Goal: Contribute content: Add original content to the website for others to see

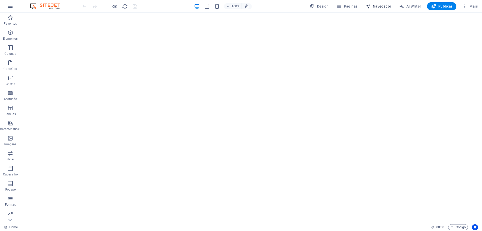
click at [380, 7] on span "Navegador" at bounding box center [379, 6] width 26 height 5
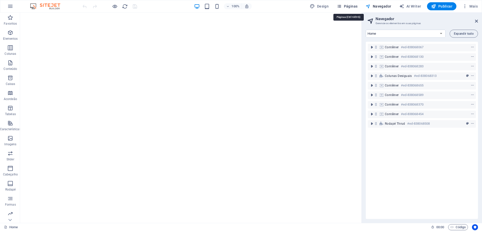
click at [352, 6] on span "Páginas" at bounding box center [347, 6] width 21 height 5
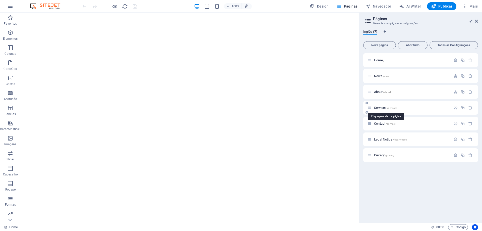
click at [382, 108] on span "Services /services" at bounding box center [385, 108] width 23 height 4
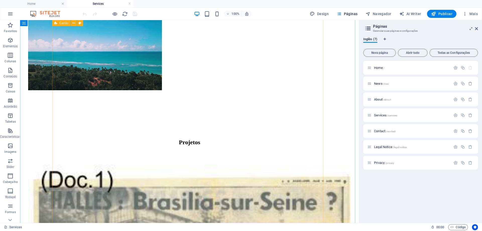
scroll to position [251, 0]
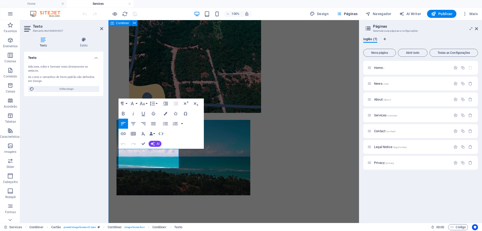
drag, startPoint x: 140, startPoint y: 165, endPoint x: 113, endPoint y: 151, distance: 30.0
copy p "Concurso para a reurbanizacao do antigo mercado do "[GEOGRAPHIC_DATA]""
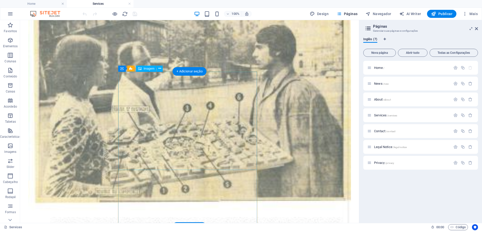
scroll to position [631, 0]
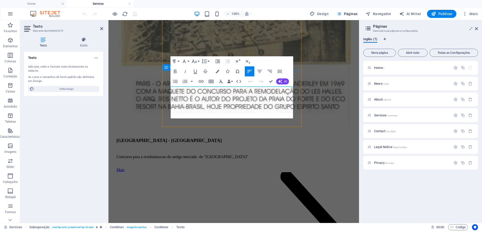
drag, startPoint x: 268, startPoint y: 114, endPoint x: 166, endPoint y: 89, distance: 105.3
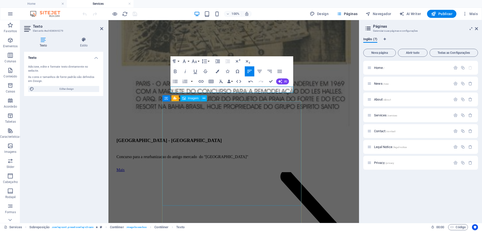
scroll to position [107, 1]
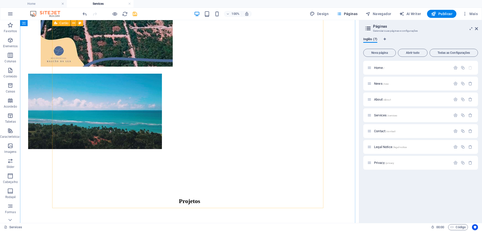
scroll to position [254, 0]
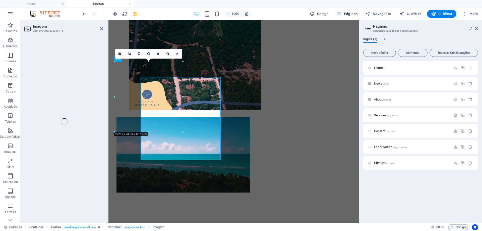
select select "%"
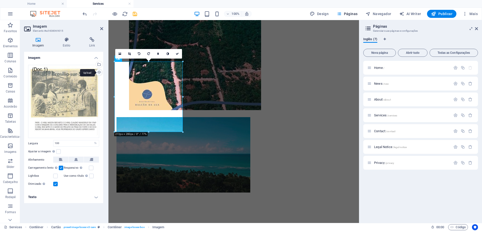
click at [99, 72] on div "Upload" at bounding box center [99, 73] width 8 height 8
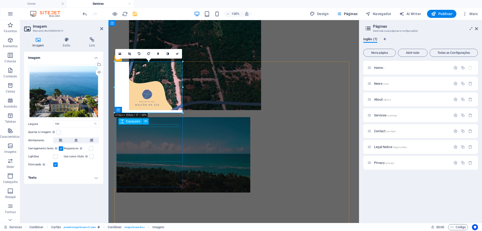
click at [151, 122] on div "Espaçador" at bounding box center [135, 121] width 33 height 6
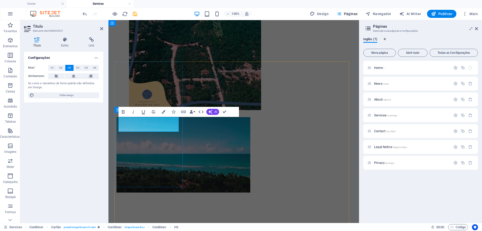
drag, startPoint x: 151, startPoint y: 128, endPoint x: 116, endPoint y: 120, distance: 35.8
click at [78, 69] on span "H4" at bounding box center [77, 68] width 3 height 6
click at [86, 68] on span "H5" at bounding box center [86, 68] width 3 height 6
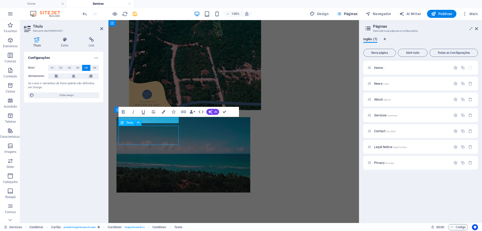
scroll to position [269, 0]
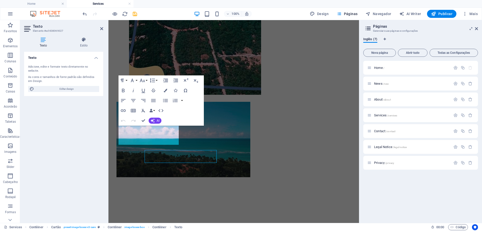
scroll to position [254, 0]
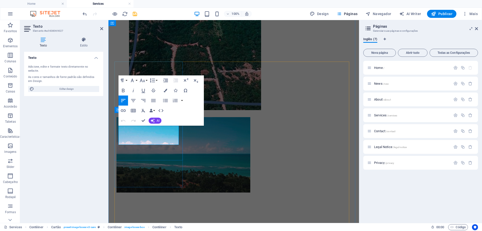
drag, startPoint x: 132, startPoint y: 142, endPoint x: 116, endPoint y: 128, distance: 21.2
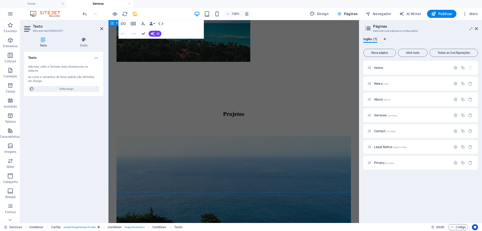
scroll to position [480, 0]
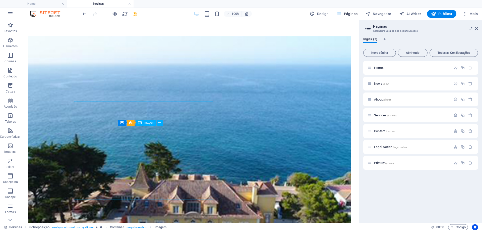
scroll to position [501, 0]
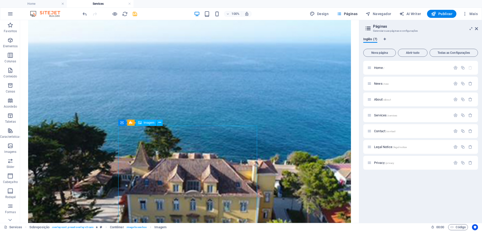
select select "%"
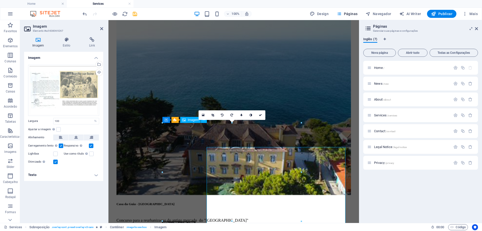
scroll to position [480, 0]
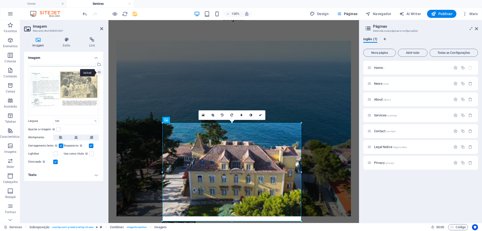
click at [99, 73] on div "Upload" at bounding box center [99, 73] width 8 height 8
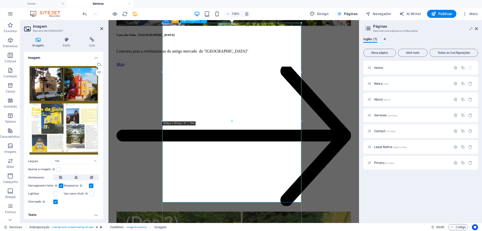
scroll to position [706, 0]
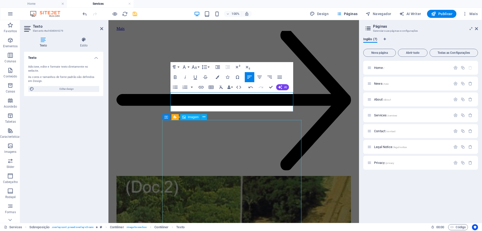
scroll to position [602, 1]
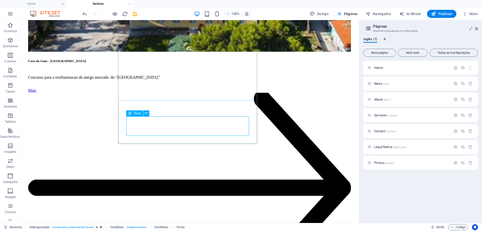
click at [136, 110] on div "Texto" at bounding box center [134, 113] width 17 height 6
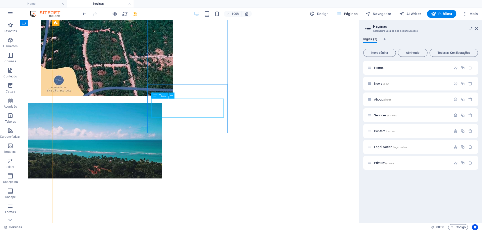
scroll to position [229, 0]
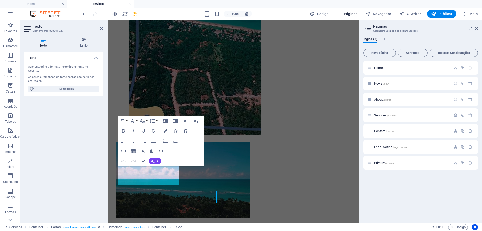
scroll to position [214, 0]
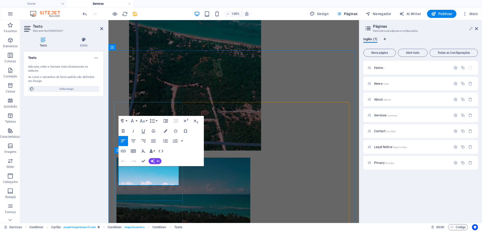
drag, startPoint x: 139, startPoint y: 182, endPoint x: 115, endPoint y: 167, distance: 27.8
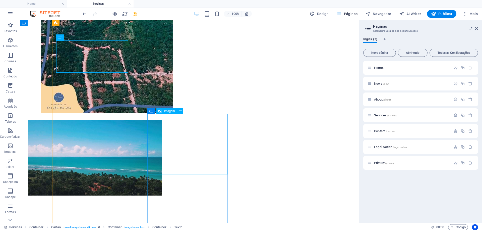
scroll to position [238, 0]
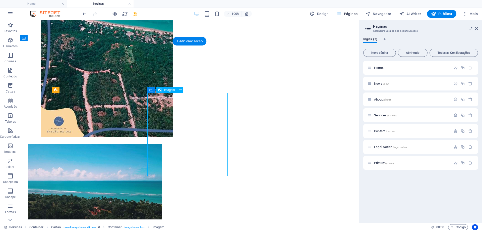
select select "%"
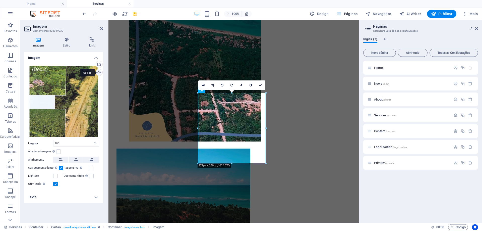
click at [99, 72] on div "Upload" at bounding box center [99, 73] width 8 height 8
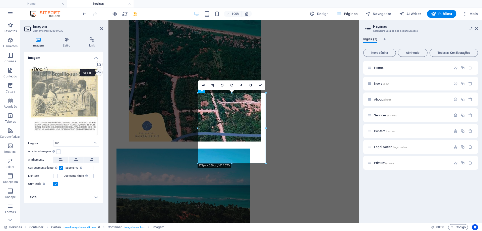
click at [99, 73] on div "Upload" at bounding box center [99, 73] width 8 height 8
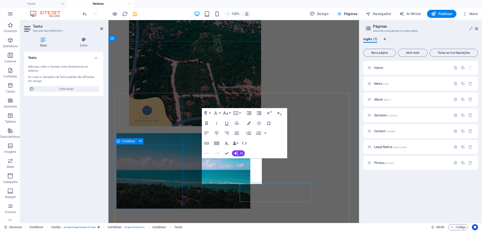
scroll to position [223, 0]
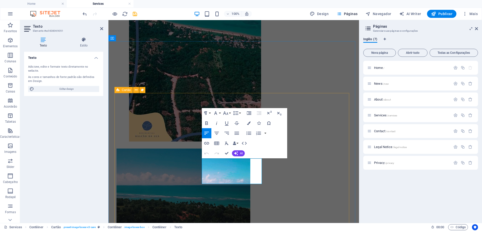
drag, startPoint x: 216, startPoint y: 179, endPoint x: 196, endPoint y: 159, distance: 28.6
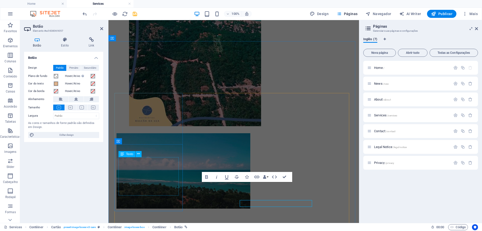
scroll to position [223, 0]
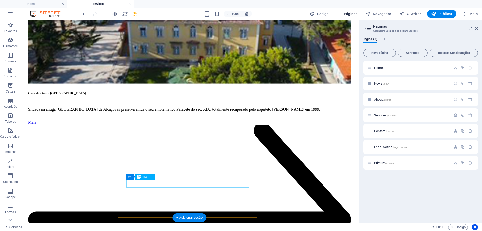
scroll to position [718, 0]
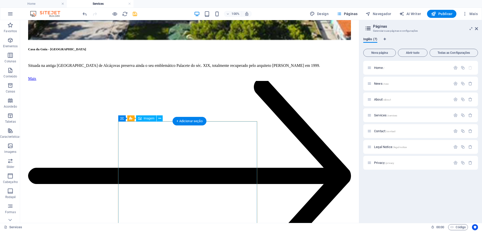
select select "%"
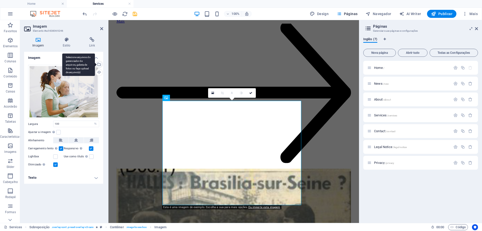
click at [95, 64] on div "Selecione arquivos do gerenciador de arquivos, galeria de fotos ou faça upload …" at bounding box center [78, 65] width 33 height 23
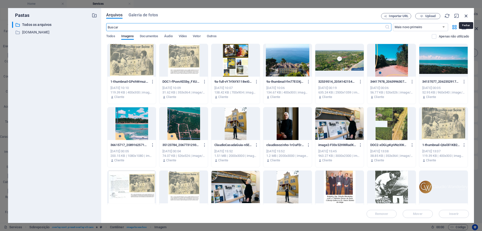
click at [465, 17] on icon "button" at bounding box center [467, 16] width 6 height 6
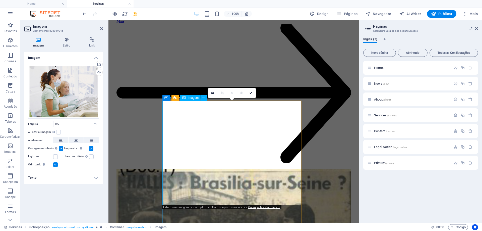
click at [98, 72] on div "Upload" at bounding box center [99, 73] width 8 height 8
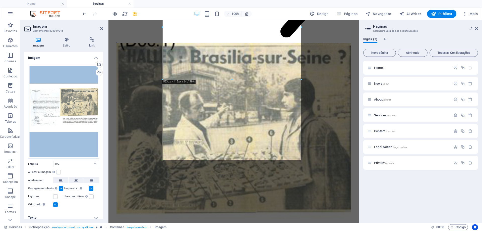
scroll to position [944, 0]
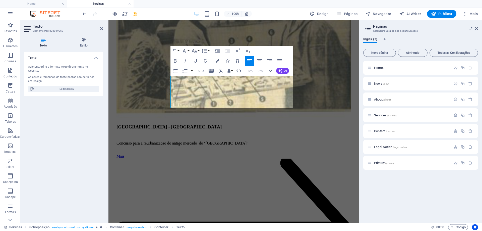
drag, startPoint x: 271, startPoint y: 104, endPoint x: 162, endPoint y: 79, distance: 112.1
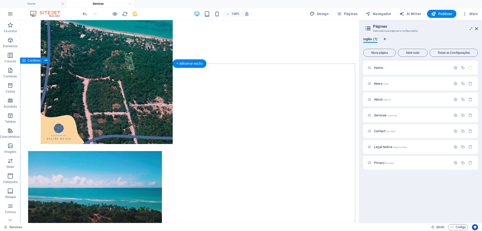
scroll to position [266, 0]
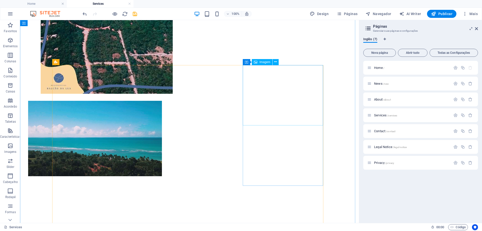
select select "%"
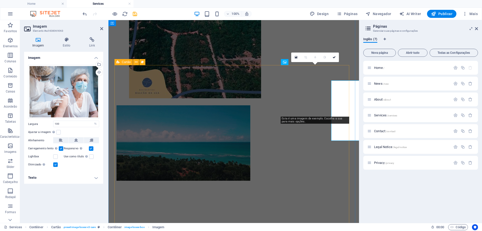
scroll to position [250, 0]
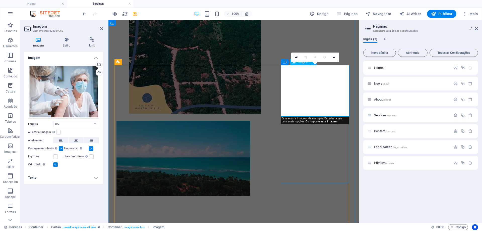
click at [99, 71] on div "Upload" at bounding box center [99, 73] width 8 height 8
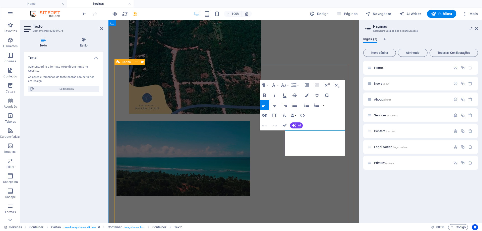
drag, startPoint x: 300, startPoint y: 152, endPoint x: 279, endPoint y: 131, distance: 29.5
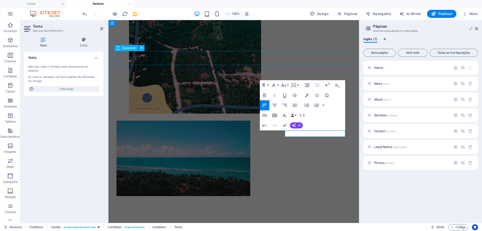
scroll to position [0, 2]
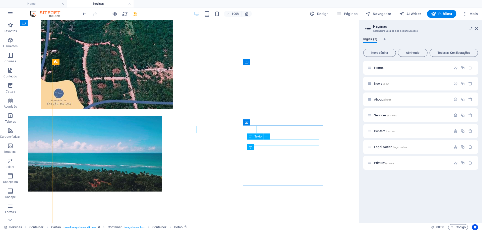
scroll to position [266, 0]
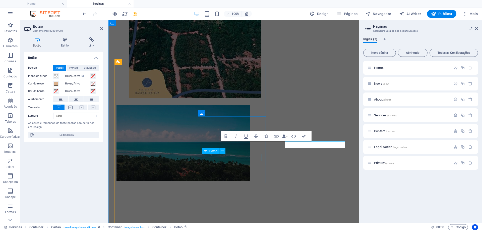
scroll to position [250, 0]
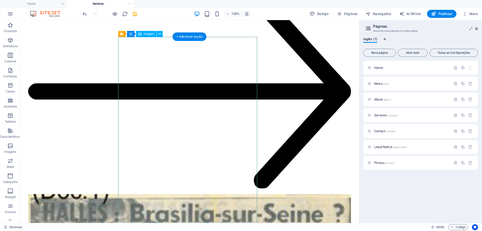
scroll to position [903, 0]
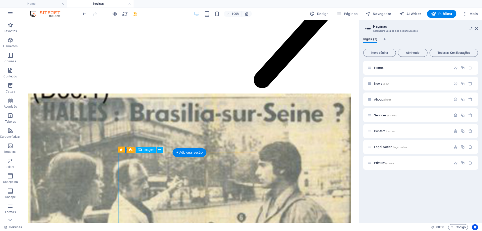
select select "%"
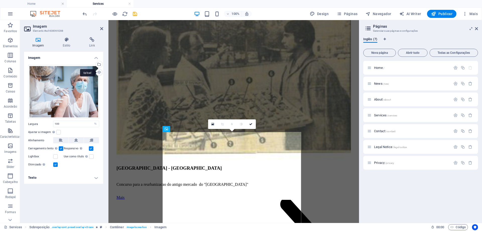
click at [100, 71] on div "Upload" at bounding box center [99, 73] width 8 height 8
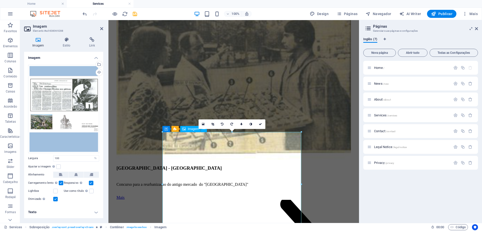
scroll to position [1028, 0]
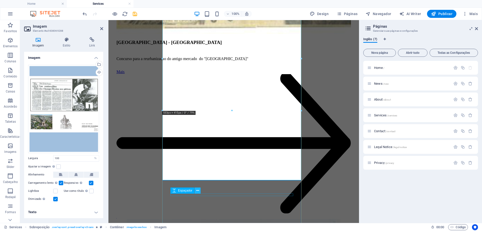
click at [197, 192] on icon at bounding box center [197, 190] width 3 height 5
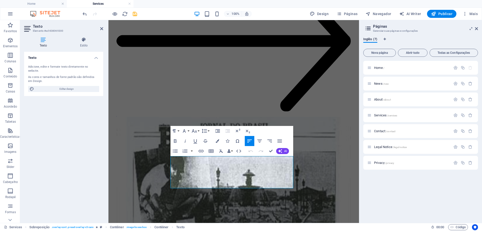
scroll to position [1186, 0]
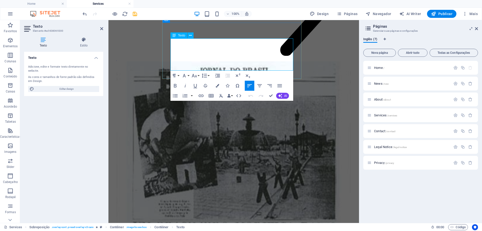
drag, startPoint x: 171, startPoint y: 201, endPoint x: 278, endPoint y: 65, distance: 172.7
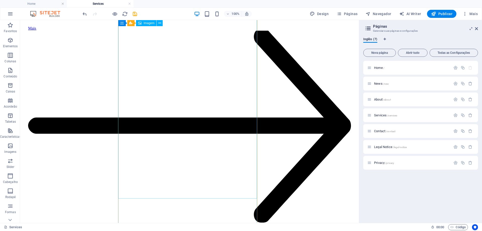
scroll to position [734, 0]
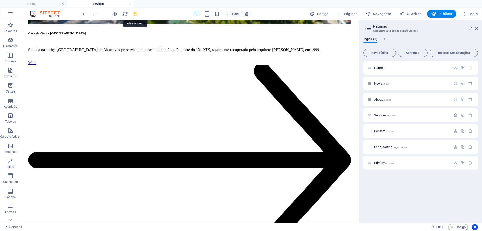
click at [136, 15] on icon "save" at bounding box center [135, 14] width 6 height 6
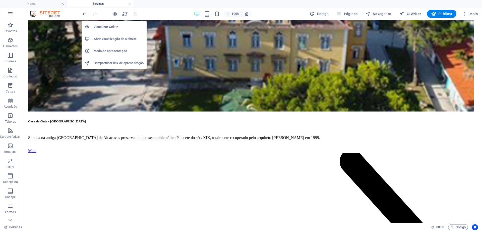
click at [111, 40] on h6 "Abrir visualização do website" at bounding box center [119, 39] width 50 height 6
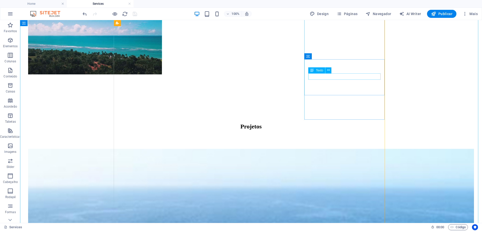
scroll to position [382, 0]
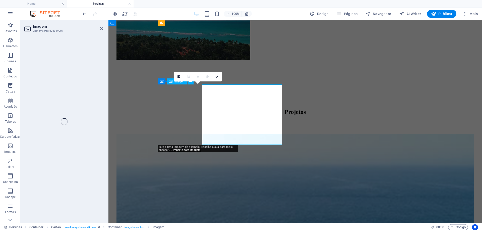
select select "%"
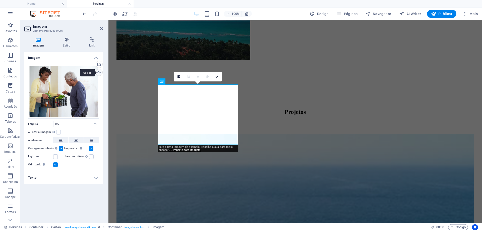
click at [99, 71] on div "Upload" at bounding box center [99, 73] width 8 height 8
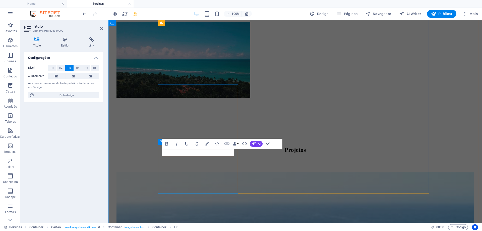
scroll to position [307, 0]
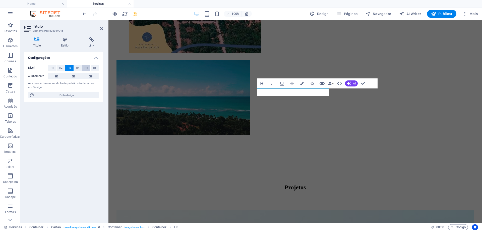
click at [88, 68] on span "H5" at bounding box center [86, 68] width 3 height 6
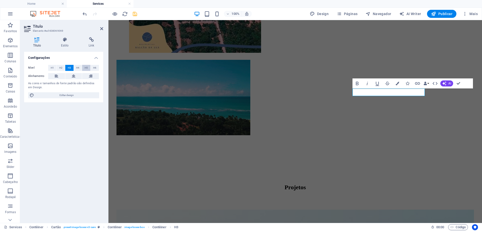
click at [88, 67] on span "H5" at bounding box center [86, 68] width 3 height 6
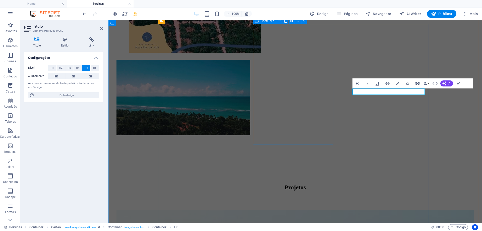
scroll to position [357, 0]
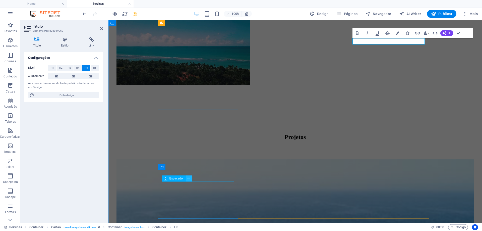
click at [191, 177] on button at bounding box center [189, 178] width 6 height 6
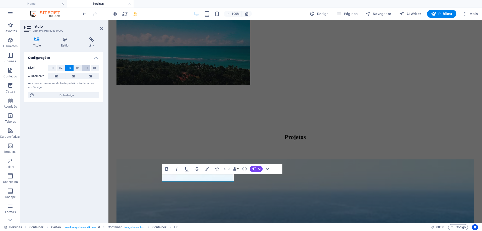
click at [87, 67] on span "H5" at bounding box center [86, 68] width 3 height 6
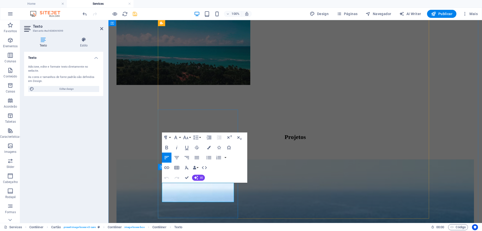
drag, startPoint x: 162, startPoint y: 186, endPoint x: 226, endPoint y: 199, distance: 65.5
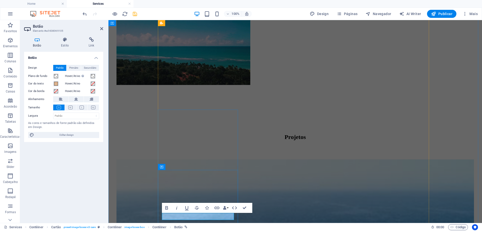
drag, startPoint x: 182, startPoint y: 217, endPoint x: 164, endPoint y: 217, distance: 17.8
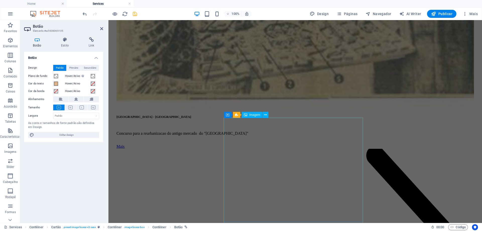
scroll to position [1211, 0]
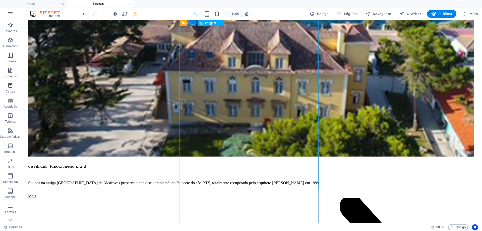
scroll to position [703, 0]
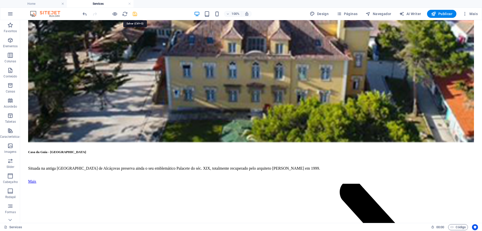
click at [136, 15] on icon "save" at bounding box center [135, 14] width 6 height 6
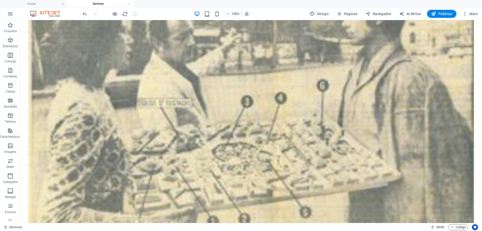
scroll to position [1256, 0]
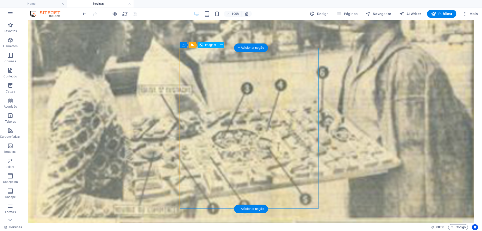
select select "%"
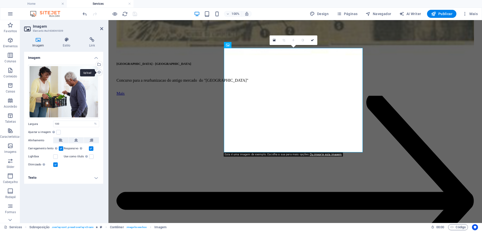
click at [100, 73] on div "Upload" at bounding box center [99, 73] width 8 height 8
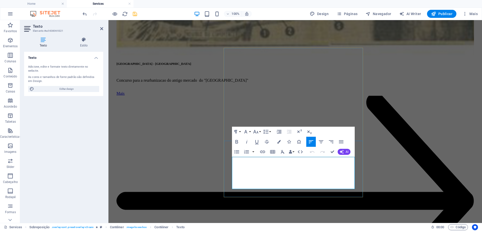
drag, startPoint x: 232, startPoint y: 160, endPoint x: 334, endPoint y: 185, distance: 105.0
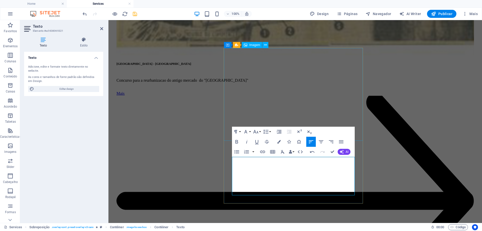
scroll to position [1537, 1]
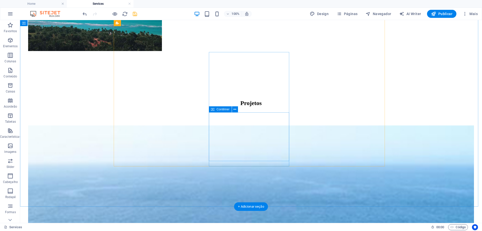
scroll to position [427, 0]
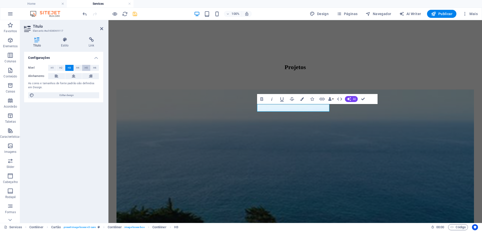
click at [88, 68] on button "H5" at bounding box center [86, 68] width 8 height 6
drag, startPoint x: 277, startPoint y: 108, endPoint x: 269, endPoint y: 107, distance: 8.4
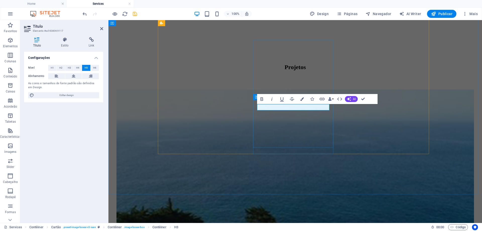
scroll to position [0, 3]
select select "%"
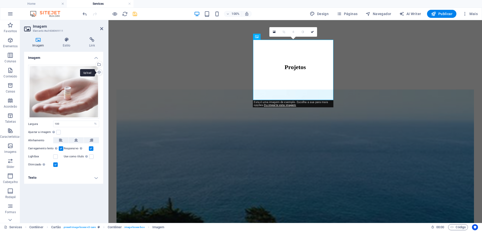
click at [98, 72] on div "Upload" at bounding box center [99, 73] width 8 height 8
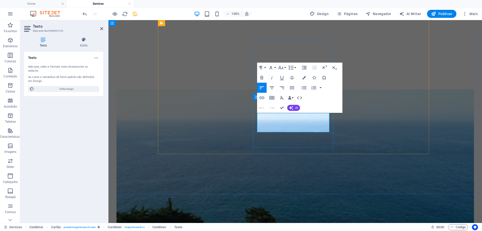
drag, startPoint x: 320, startPoint y: 129, endPoint x: 258, endPoint y: 118, distance: 63.1
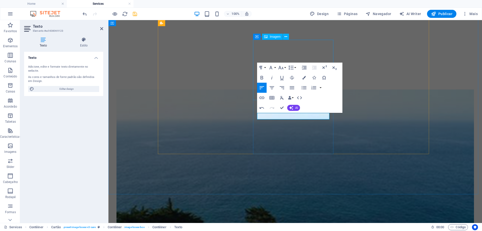
scroll to position [0, 2]
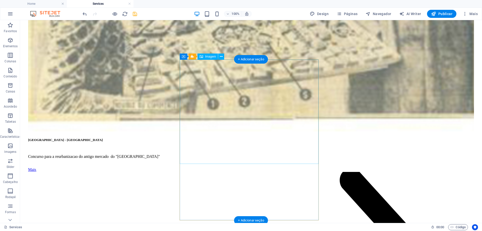
scroll to position [1407, 0]
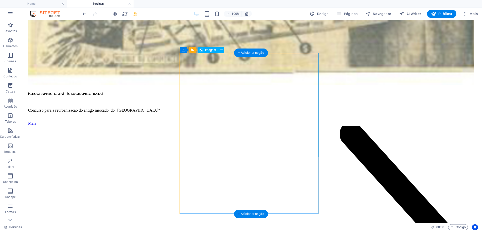
select select "%"
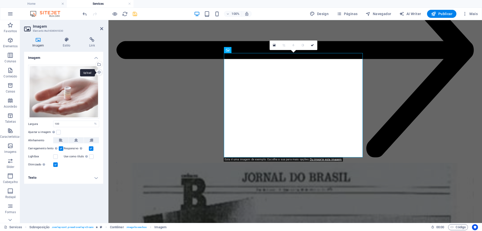
click at [100, 72] on div "Upload" at bounding box center [99, 73] width 8 height 8
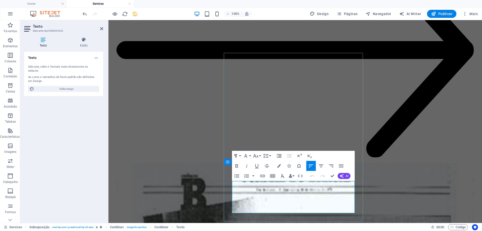
drag, startPoint x: 232, startPoint y: 185, endPoint x: 338, endPoint y: 210, distance: 108.4
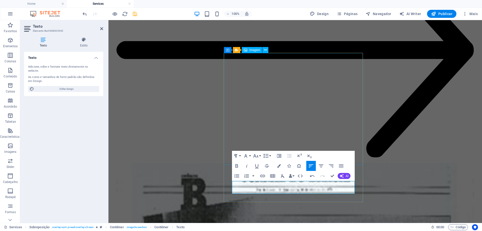
scroll to position [113, 1]
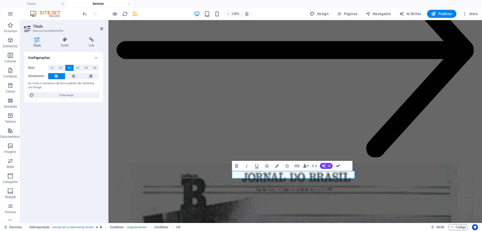
drag, startPoint x: 339, startPoint y: 166, endPoint x: 319, endPoint y: 145, distance: 28.4
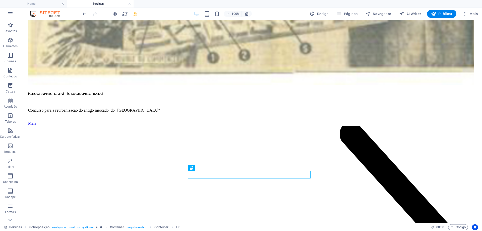
click at [134, 15] on icon "save" at bounding box center [135, 14] width 6 height 6
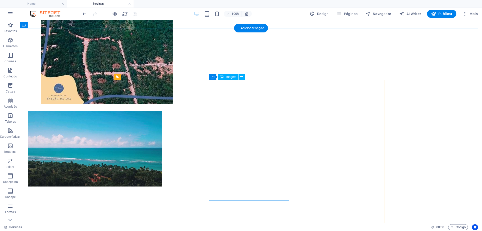
scroll to position [351, 0]
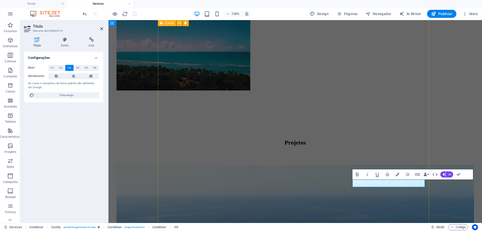
scroll to position [0, 2]
click at [86, 68] on span "H5" at bounding box center [86, 68] width 3 height 6
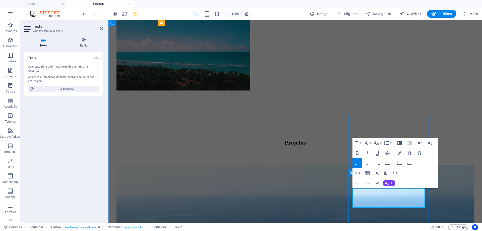
drag, startPoint x: 353, startPoint y: 192, endPoint x: 419, endPoint y: 205, distance: 67.2
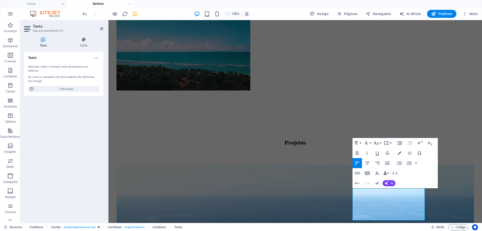
scroll to position [478, 2]
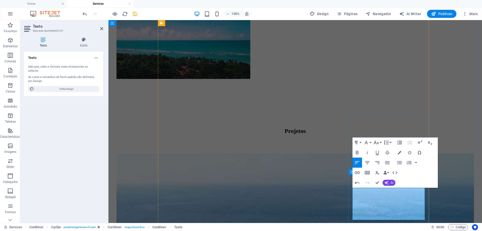
drag, startPoint x: 395, startPoint y: 204, endPoint x: 407, endPoint y: 219, distance: 18.9
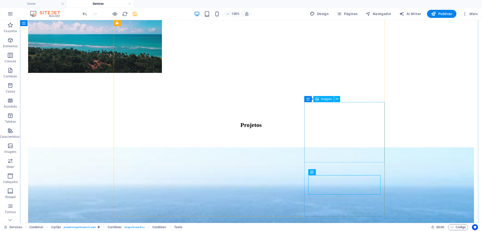
select select "%"
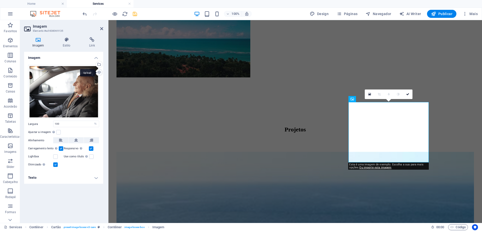
click at [99, 72] on div "Upload" at bounding box center [99, 73] width 8 height 8
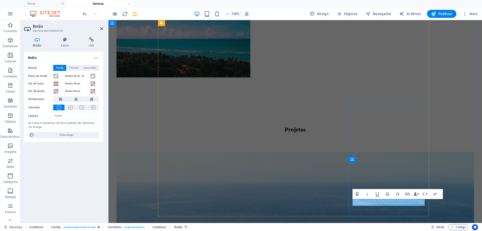
drag, startPoint x: 364, startPoint y: 203, endPoint x: 349, endPoint y: 203, distance: 14.3
drag, startPoint x: 437, startPoint y: 193, endPoint x: 417, endPoint y: 173, distance: 28.2
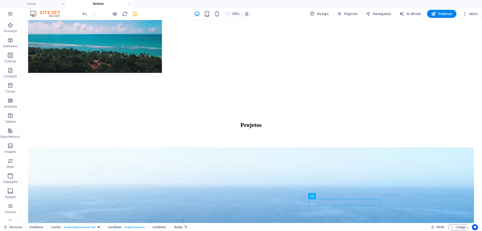
click at [136, 16] on icon "save" at bounding box center [135, 14] width 6 height 6
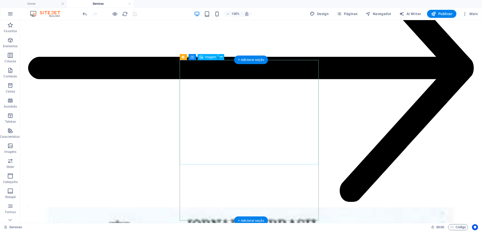
scroll to position [1595, 0]
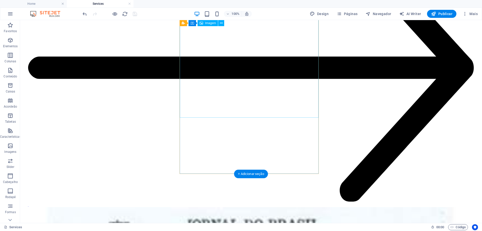
select select "%"
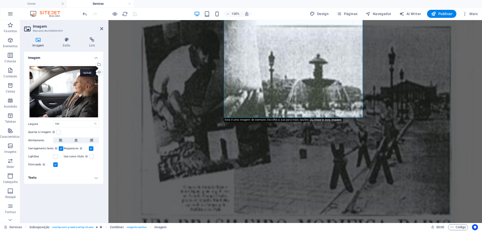
click at [99, 72] on div "Upload" at bounding box center [99, 73] width 8 height 8
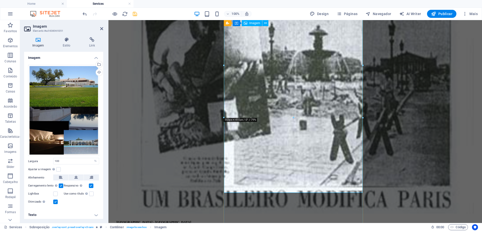
scroll to position [1646, 0]
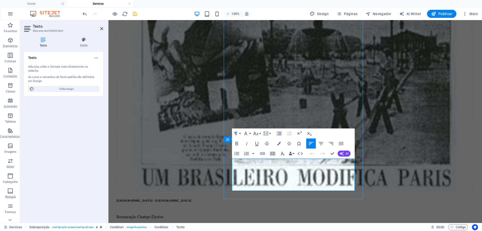
drag, startPoint x: 330, startPoint y: 190, endPoint x: 229, endPoint y: 160, distance: 106.0
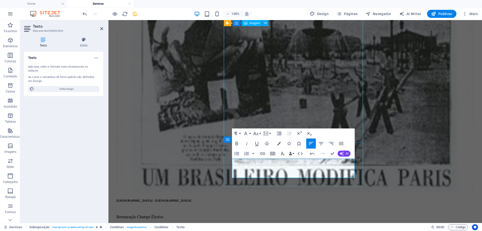
scroll to position [478, 2]
drag, startPoint x: 332, startPoint y: 154, endPoint x: 312, endPoint y: 133, distance: 28.2
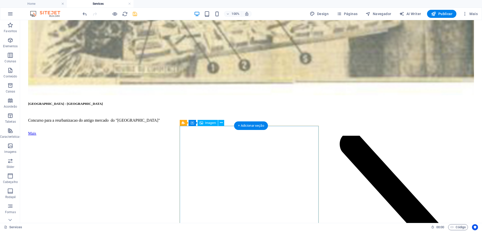
scroll to position [1394, 0]
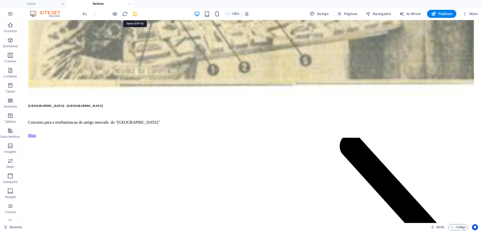
click at [134, 13] on icon "save" at bounding box center [135, 14] width 6 height 6
click at [385, 14] on span "Navegador" at bounding box center [379, 13] width 26 height 5
select select "16101856-en"
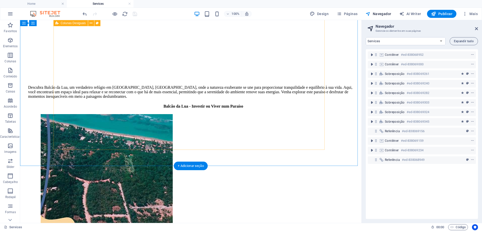
scroll to position [0, 0]
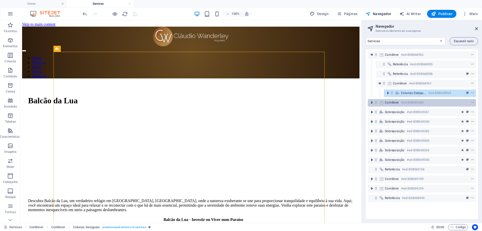
click at [382, 102] on icon at bounding box center [382, 102] width 6 height 4
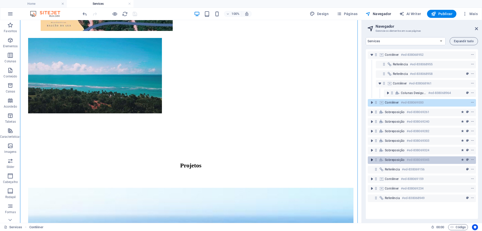
click at [372, 161] on icon "toggle-expand" at bounding box center [372, 159] width 5 height 5
click at [381, 100] on div "Contêiner #ed-838069000" at bounding box center [422, 103] width 108 height 8
click at [372, 103] on icon "toggle-expand" at bounding box center [372, 102] width 5 height 5
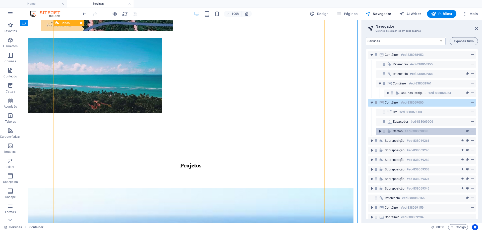
click at [380, 132] on icon "toggle-expand" at bounding box center [380, 131] width 5 height 5
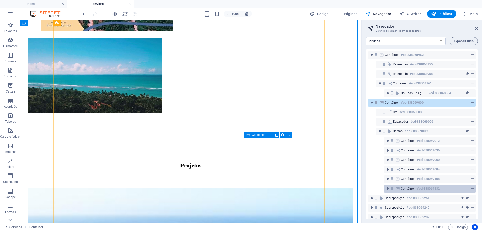
click at [413, 188] on span "Contêiner" at bounding box center [408, 188] width 14 height 4
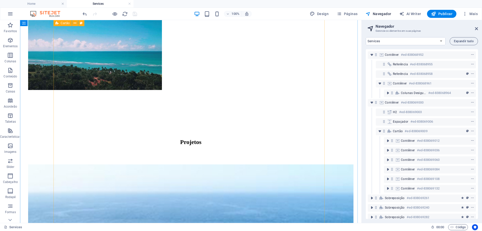
scroll to position [201, 0]
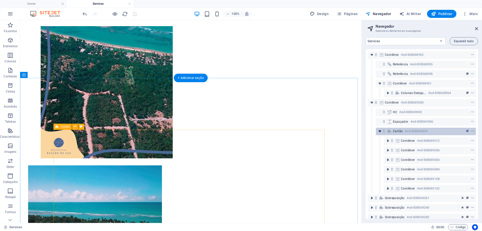
click at [380, 131] on icon "toggle-expand" at bounding box center [380, 131] width 5 height 5
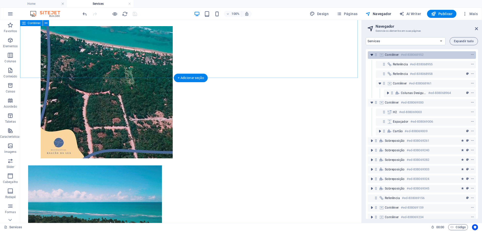
click at [373, 55] on icon "toggle-expand" at bounding box center [372, 54] width 5 height 5
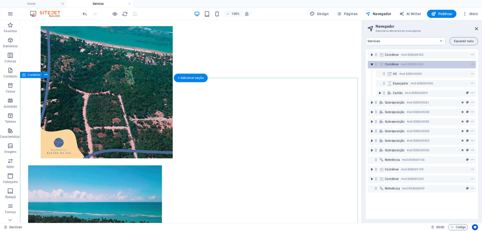
click at [372, 64] on icon "toggle-expand" at bounding box center [372, 64] width 5 height 5
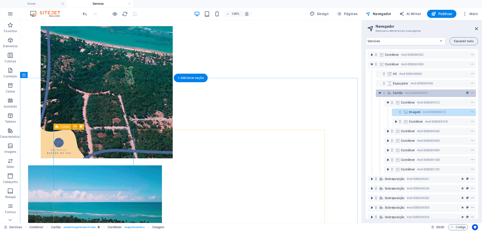
click at [396, 92] on span "Cartão" at bounding box center [398, 93] width 10 height 4
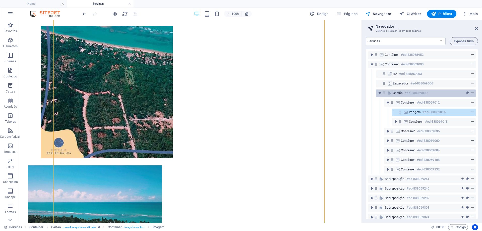
scroll to position [334, 0]
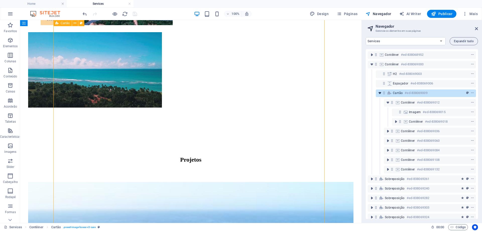
click at [379, 92] on icon "toggle-expand" at bounding box center [380, 92] width 5 height 5
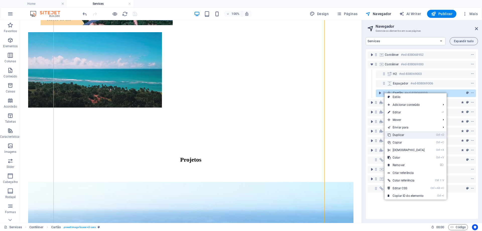
click at [401, 134] on link "Ctrl D Duplicar" at bounding box center [406, 135] width 43 height 8
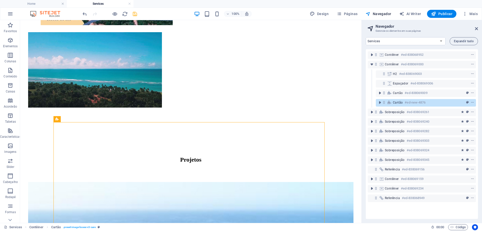
scroll to position [584, 0]
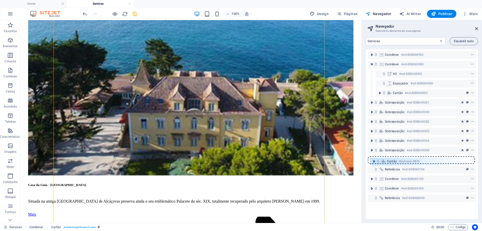
drag, startPoint x: 384, startPoint y: 102, endPoint x: 378, endPoint y: 163, distance: 60.6
click at [378, 163] on div "Contêiner #ed-838068952 Contêiner #ed-838069000 H2 #ed-838069003 Espaçador #ed-…" at bounding box center [422, 134] width 112 height 170
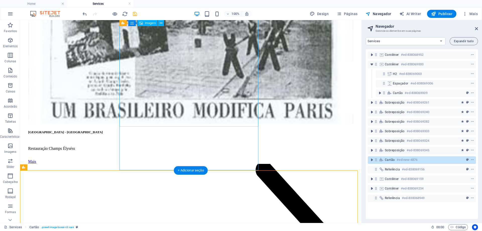
scroll to position [1554, 0]
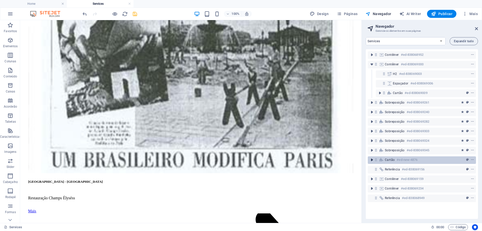
click at [373, 160] on icon "toggle-expand" at bounding box center [372, 159] width 5 height 5
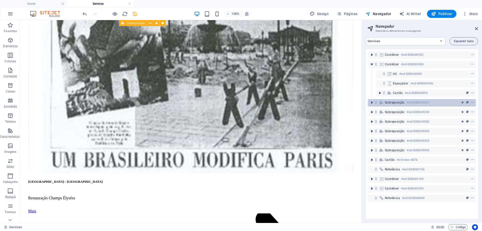
click at [400, 104] on span "Sobreposição" at bounding box center [395, 102] width 20 height 4
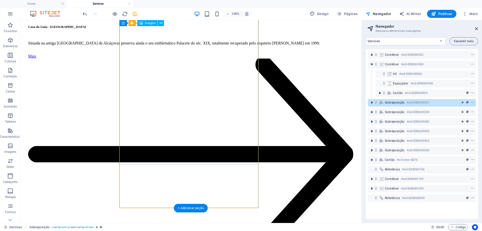
scroll to position [762, 0]
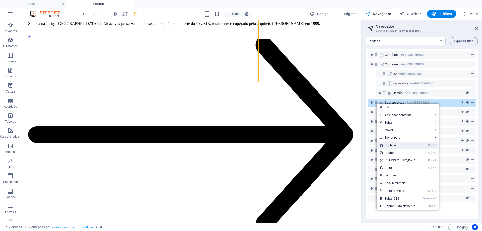
click at [394, 146] on link "Ctrl D Duplicar" at bounding box center [398, 145] width 43 height 8
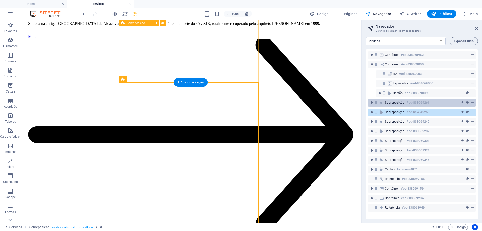
click at [388, 102] on span "Sobreposição" at bounding box center [395, 102] width 20 height 4
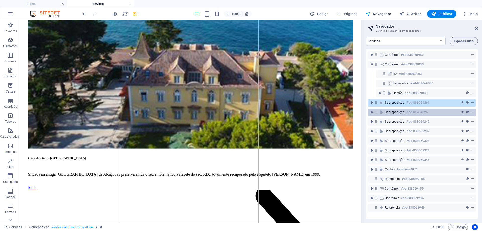
click at [387, 113] on span "Sobreposição" at bounding box center [395, 112] width 20 height 4
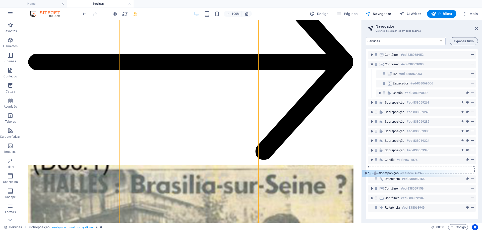
drag, startPoint x: 376, startPoint y: 111, endPoint x: 370, endPoint y: 174, distance: 63.1
click at [370, 174] on div "Contêiner #ed-838068952 Contêiner #ed-838069000 H2 #ed-838069003 Espaçador #ed-…" at bounding box center [422, 134] width 112 height 170
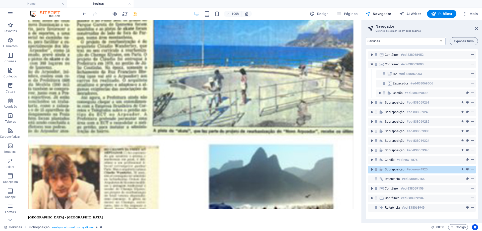
scroll to position [2112, 0]
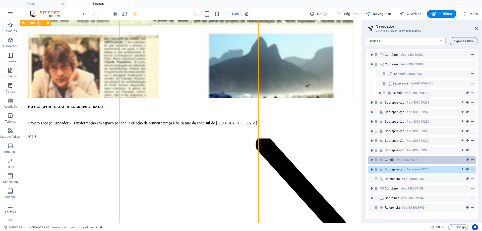
click at [399, 161] on h6 "#ed-new-4876" at bounding box center [407, 160] width 21 height 6
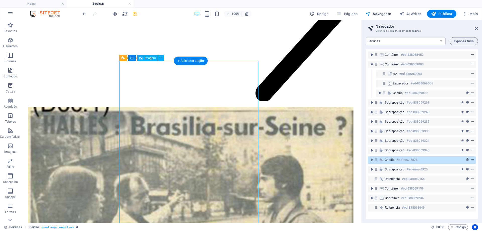
scroll to position [851, 0]
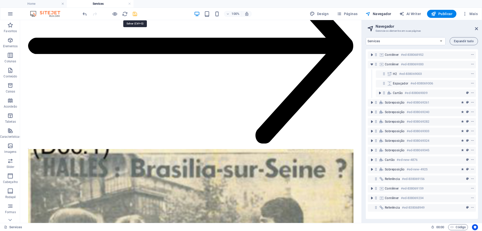
click at [135, 13] on icon "save" at bounding box center [135, 14] width 6 height 6
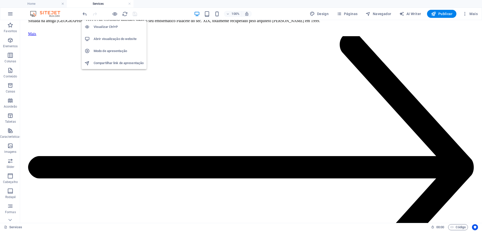
click at [114, 38] on h6 "Abrir visualização do website" at bounding box center [119, 39] width 50 height 6
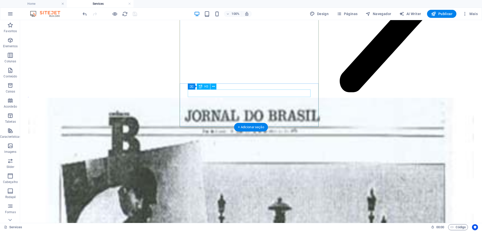
scroll to position [1805, 0]
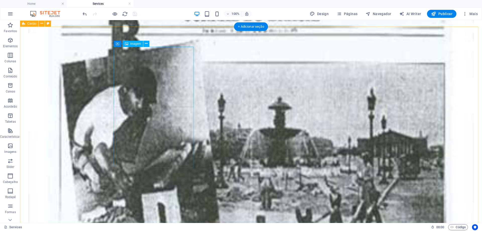
select select "%"
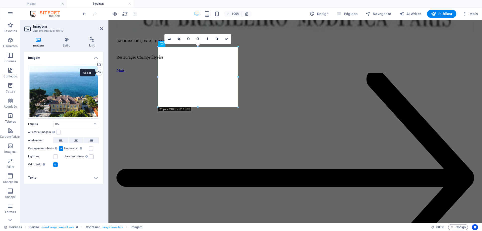
click at [99, 73] on div "Upload" at bounding box center [99, 73] width 8 height 8
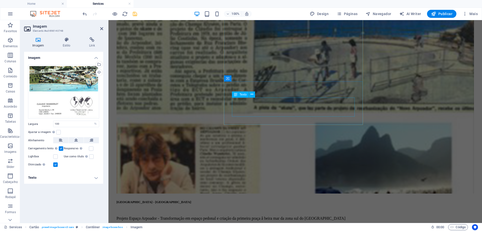
scroll to position [2132, 0]
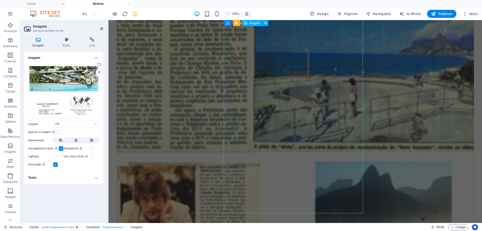
select select "%"
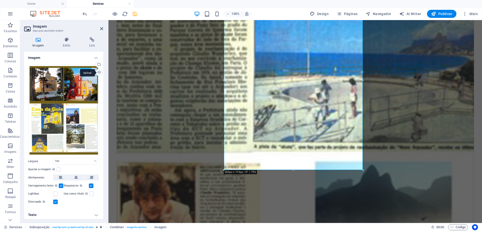
click at [99, 73] on div "Upload" at bounding box center [99, 73] width 8 height 8
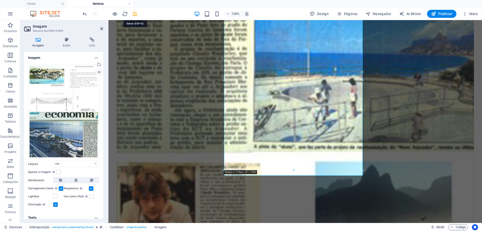
click at [136, 13] on icon "save" at bounding box center [135, 14] width 6 height 6
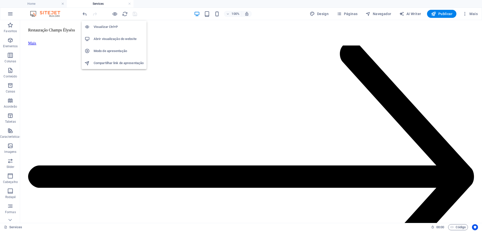
click at [114, 39] on h6 "Abrir visualização do website" at bounding box center [119, 39] width 50 height 6
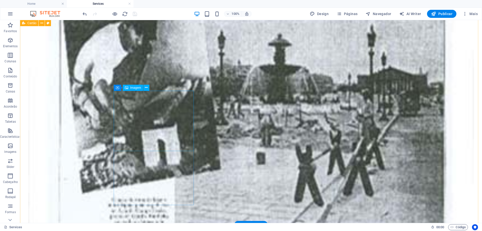
scroll to position [1830, 0]
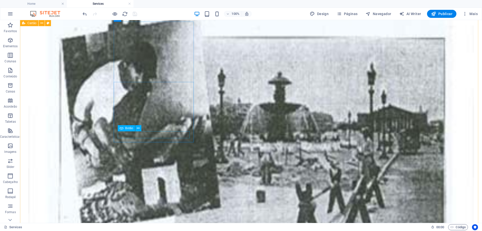
click at [385, 14] on span "Navegador" at bounding box center [379, 13] width 26 height 5
select select "16101856-en"
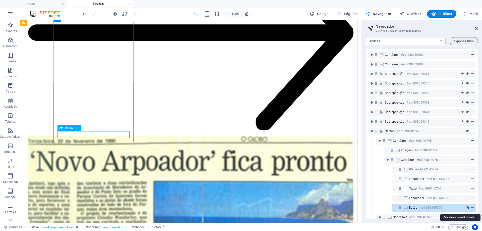
click at [467, 209] on icon "link" at bounding box center [467, 208] width 3 height 4
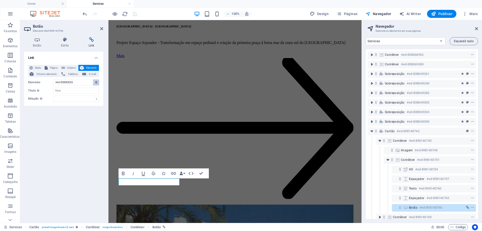
scroll to position [1788, 0]
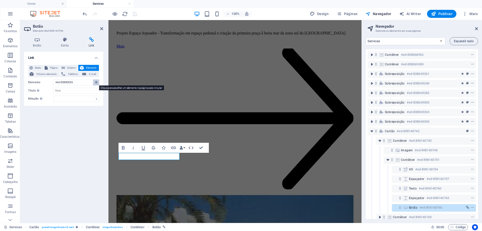
click at [96, 83] on icon at bounding box center [96, 82] width 2 height 3
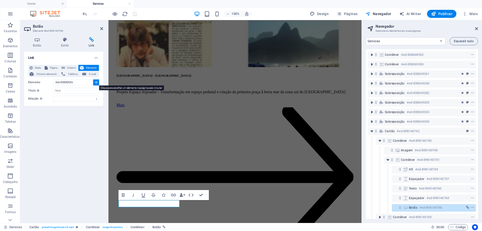
scroll to position [1741, 0]
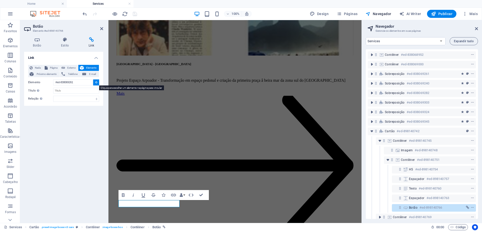
click at [96, 81] on icon at bounding box center [96, 82] width 2 height 3
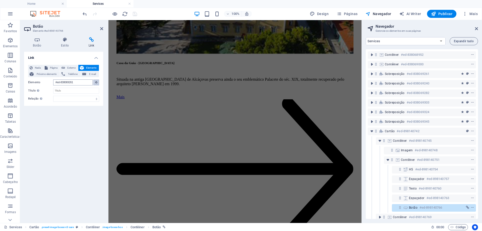
scroll to position [593, 0]
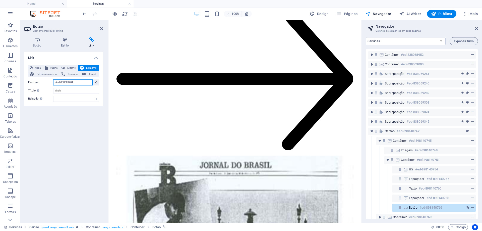
drag, startPoint x: 81, startPoint y: 84, endPoint x: 50, endPoint y: 82, distance: 31.2
click at [50, 82] on div "Elemento #ed-838069261" at bounding box center [63, 82] width 71 height 6
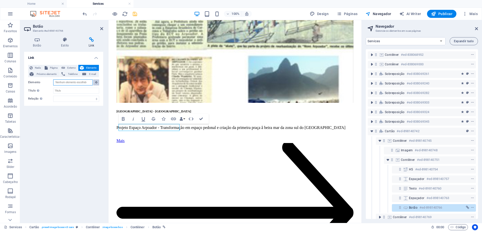
scroll to position [1823, 0]
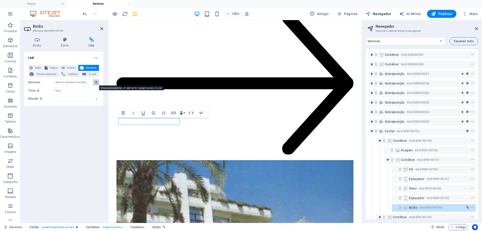
click at [96, 83] on icon at bounding box center [96, 82] width 2 height 3
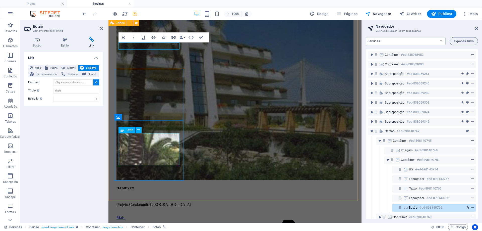
scroll to position [1999, 0]
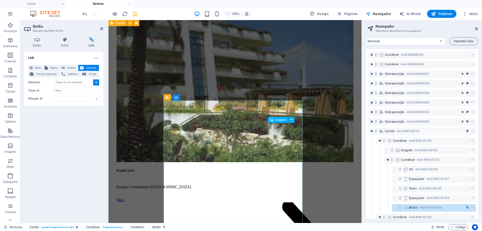
type input "#ed-898140895"
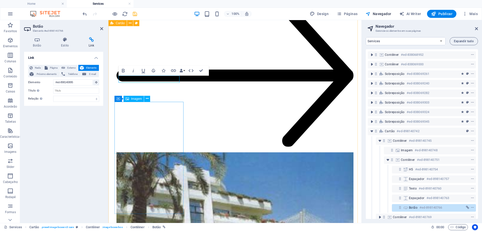
scroll to position [1823, 0]
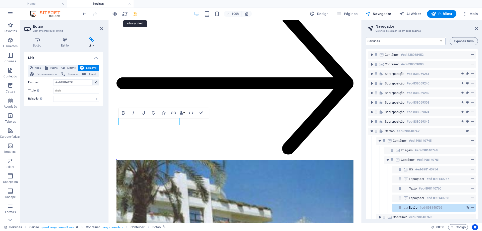
click at [135, 13] on icon "save" at bounding box center [135, 14] width 6 height 6
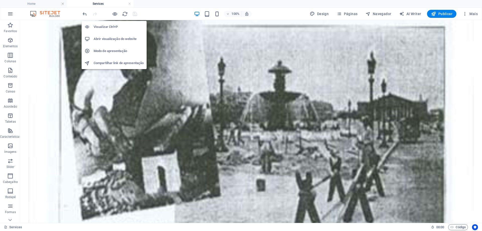
click at [111, 37] on h6 "Abrir visualização do website" at bounding box center [119, 39] width 50 height 6
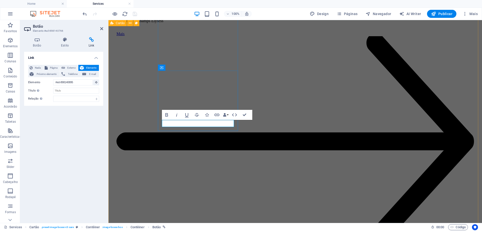
drag, startPoint x: 180, startPoint y: 123, endPoint x: 157, endPoint y: 122, distance: 23.6
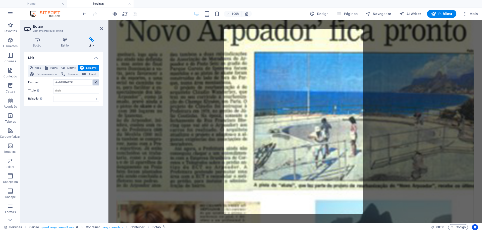
scroll to position [1818, 0]
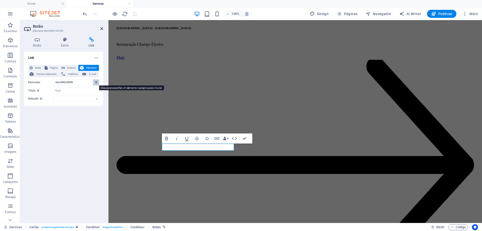
click at [97, 82] on icon at bounding box center [96, 82] width 2 height 3
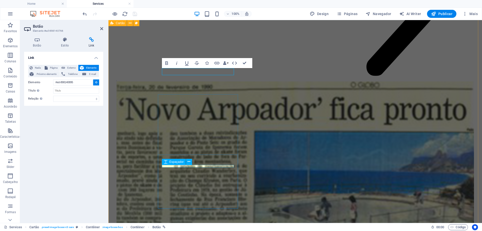
scroll to position [2019, 0]
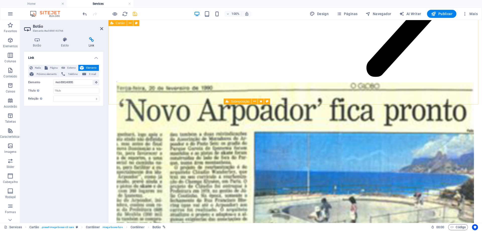
scroll to position [1844, 0]
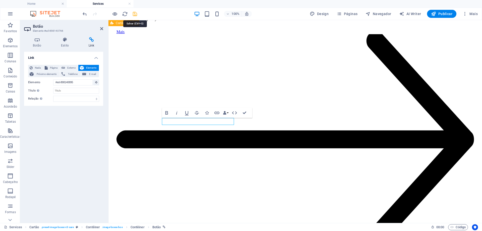
click at [135, 17] on icon "save" at bounding box center [135, 14] width 6 height 6
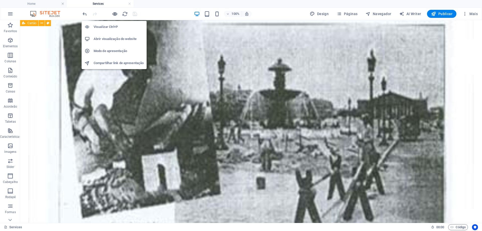
click at [115, 13] on icon "button" at bounding box center [115, 14] width 6 height 6
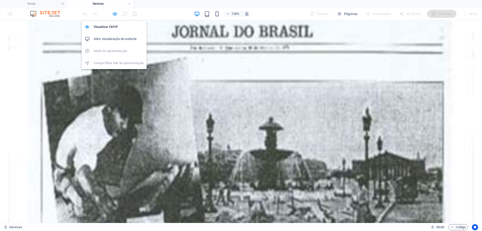
scroll to position [633, 0]
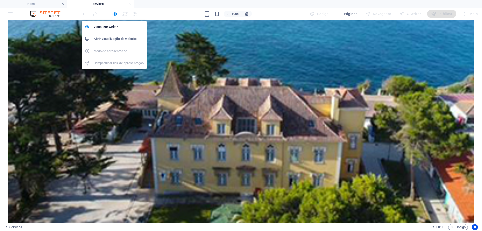
click at [111, 39] on h6 "Abrir visualização do website" at bounding box center [119, 39] width 50 height 6
click at [115, 14] on icon "button" at bounding box center [115, 14] width 6 height 6
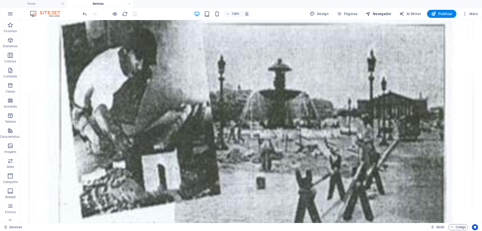
click at [381, 14] on span "Navegador" at bounding box center [379, 13] width 26 height 5
select select "16101856-en"
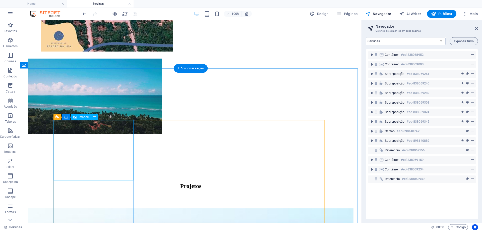
scroll to position [336, 0]
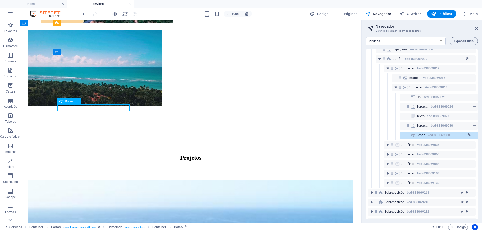
scroll to position [37, 1]
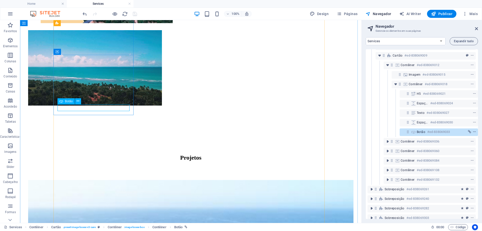
click at [474, 132] on icon "context-menu" at bounding box center [475, 132] width 4 height 4
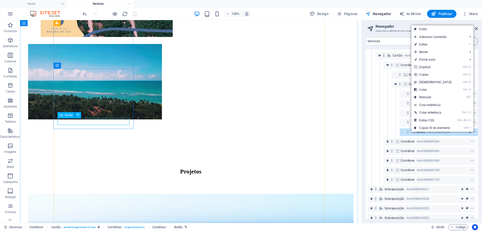
click at [474, 132] on icon "context-menu" at bounding box center [475, 132] width 4 height 4
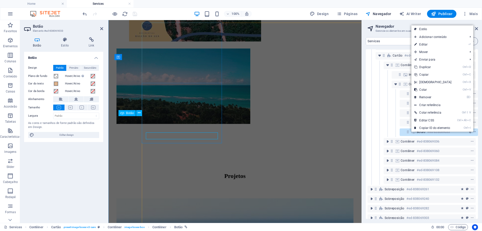
scroll to position [308, 0]
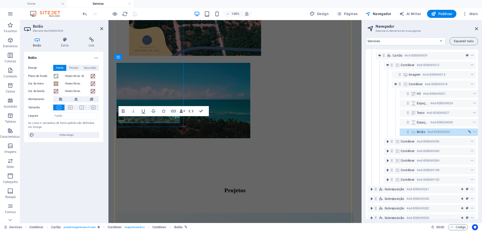
click at [417, 134] on span "Botão" at bounding box center [421, 132] width 9 height 4
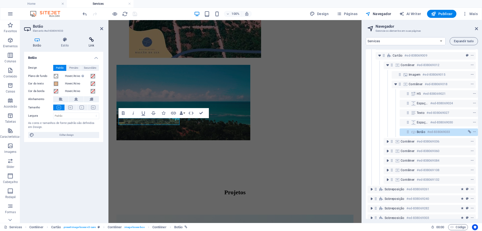
click at [92, 41] on icon at bounding box center [92, 39] width 24 height 5
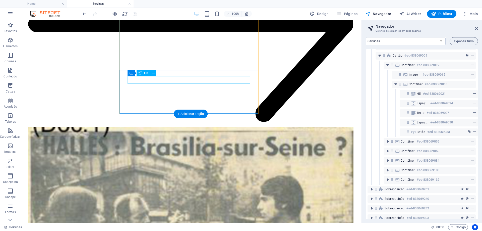
scroll to position [904, 0]
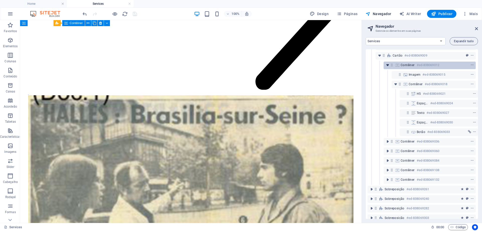
click at [388, 66] on icon "toggle-expand" at bounding box center [387, 65] width 5 height 5
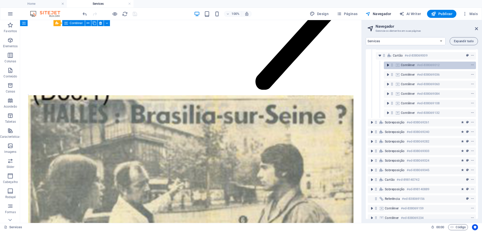
scroll to position [37, 0]
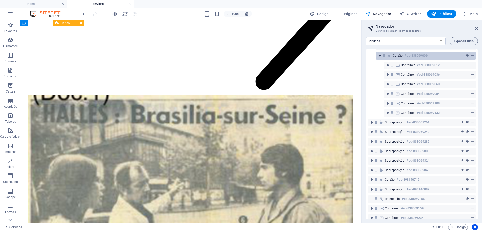
click at [379, 56] on icon "toggle-expand" at bounding box center [380, 55] width 5 height 5
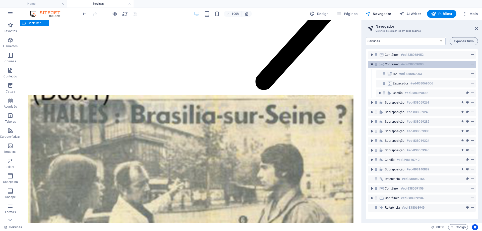
click at [373, 65] on icon "toggle-expand" at bounding box center [372, 64] width 5 height 5
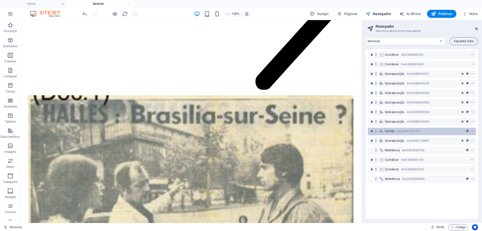
click at [396, 131] on div "Cartão #ed-898140742" at bounding box center [418, 131] width 66 height 6
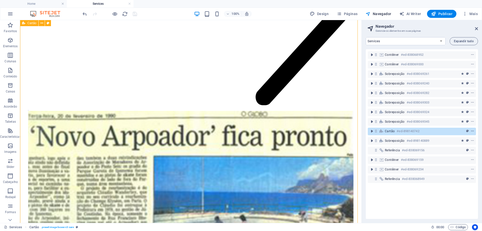
click at [471, 131] on icon "context-menu" at bounding box center [473, 131] width 4 height 4
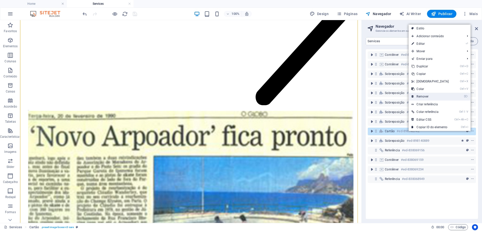
click at [420, 97] on link "⌦ Remover" at bounding box center [430, 97] width 43 height 8
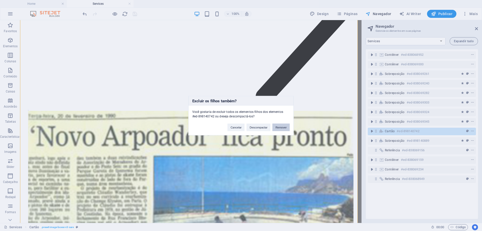
click at [282, 125] on button "Remover" at bounding box center [281, 127] width 17 height 8
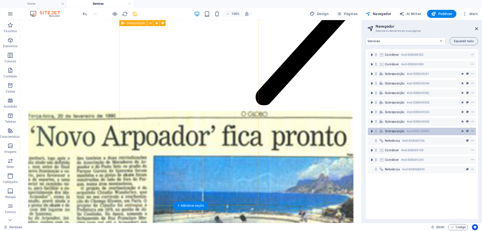
click at [473, 131] on icon "context-menu" at bounding box center [473, 131] width 4 height 4
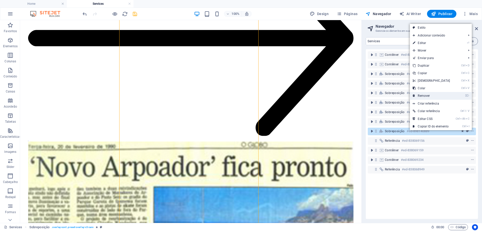
click at [433, 95] on link "⌦ Remover" at bounding box center [431, 96] width 43 height 8
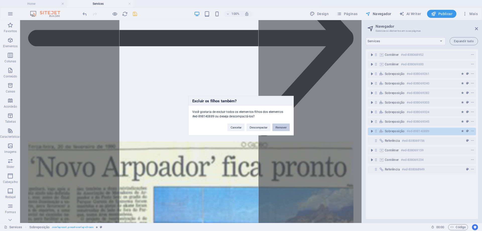
click at [283, 128] on button "Remover" at bounding box center [281, 127] width 17 height 8
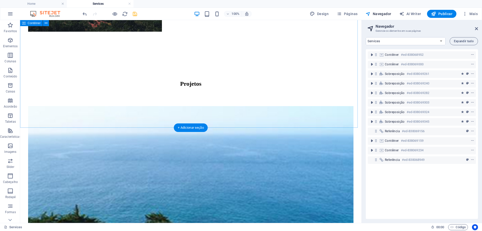
scroll to position [368, 0]
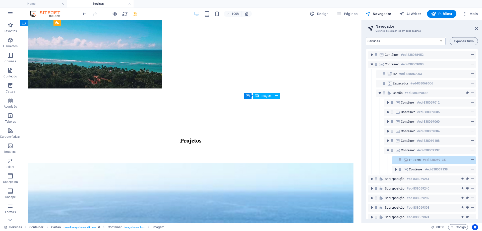
select select "%"
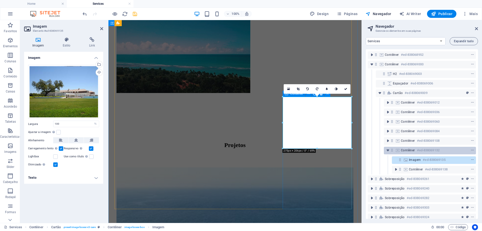
click at [414, 149] on span "Contêiner" at bounding box center [408, 150] width 14 height 4
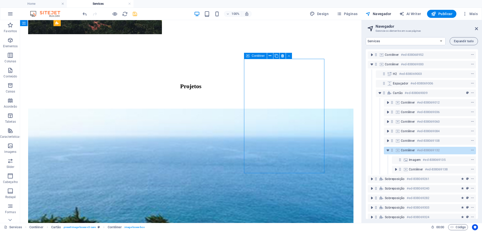
click at [392, 151] on icon at bounding box center [392, 150] width 4 height 4
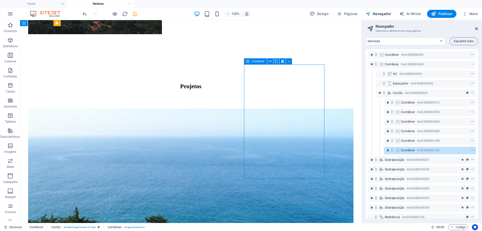
scroll to position [402, 0]
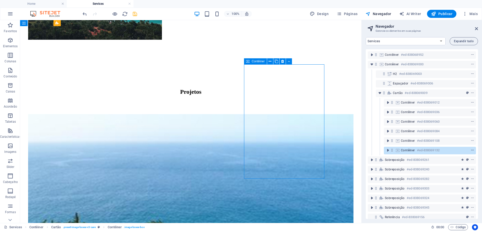
click at [472, 150] on icon "context-menu" at bounding box center [473, 150] width 4 height 4
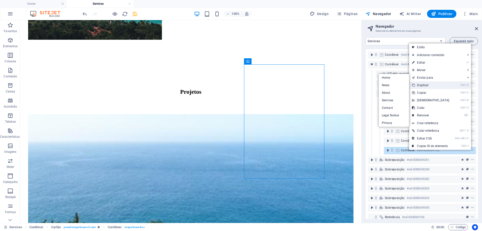
click at [429, 86] on link "Ctrl D Duplicar" at bounding box center [430, 85] width 43 height 8
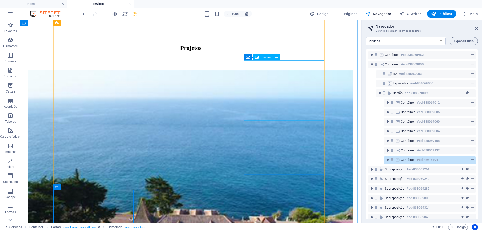
scroll to position [478, 0]
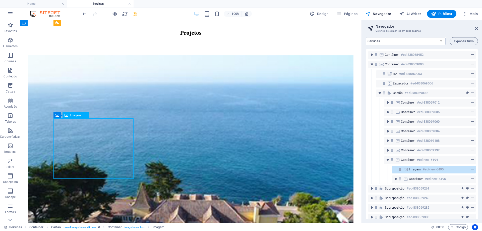
select select "%"
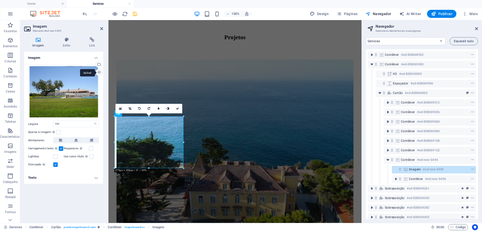
click at [99, 72] on div "Upload" at bounding box center [99, 73] width 8 height 8
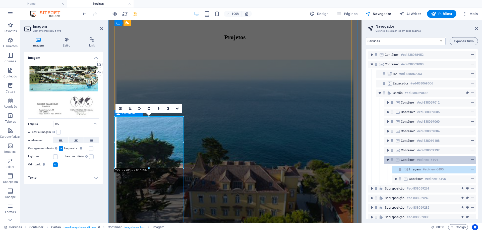
click at [387, 161] on icon "toggle-expand" at bounding box center [388, 159] width 5 height 5
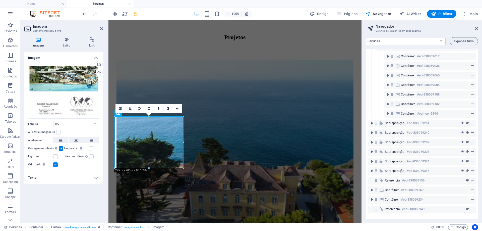
scroll to position [65, 0]
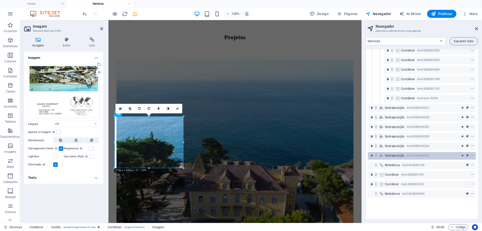
click at [407, 153] on h6 "#ed-838069345" at bounding box center [418, 155] width 23 height 6
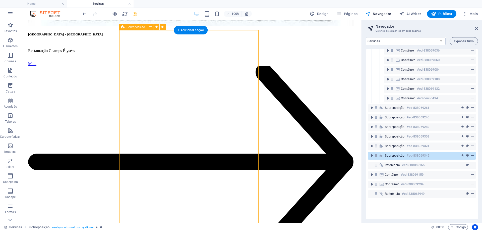
click at [473, 154] on icon "context-menu" at bounding box center [473, 156] width 4 height 4
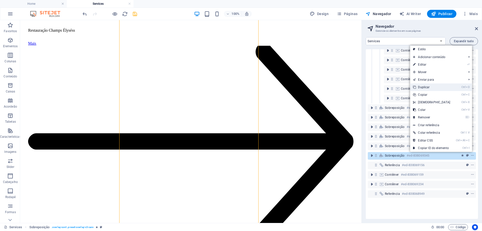
click at [425, 88] on link "Ctrl D Duplicar" at bounding box center [431, 87] width 43 height 8
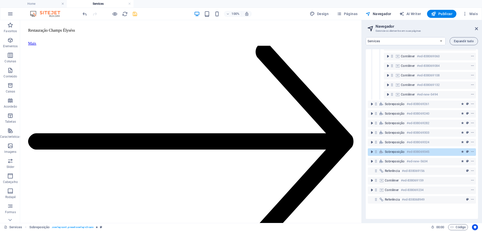
scroll to position [1945, 0]
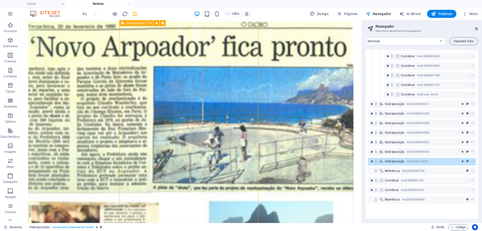
click at [392, 163] on span "Sobreposição" at bounding box center [395, 161] width 20 height 4
select select "%"
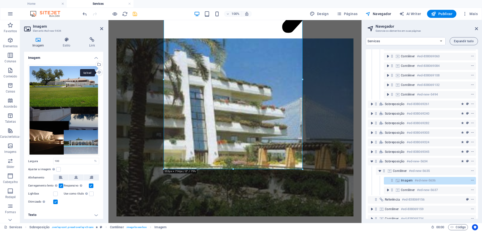
click at [98, 73] on div "Upload" at bounding box center [99, 73] width 8 height 8
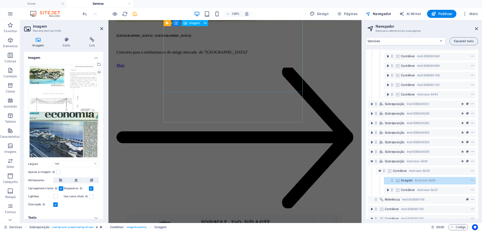
scroll to position [890, 0]
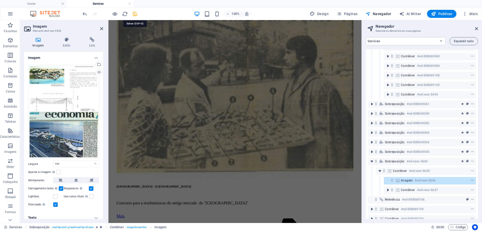
click at [136, 14] on icon "save" at bounding box center [135, 14] width 6 height 6
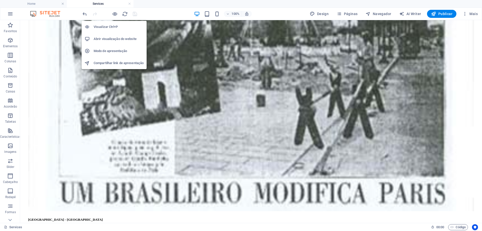
click at [109, 38] on h6 "Abrir visualização do website" at bounding box center [119, 39] width 50 height 6
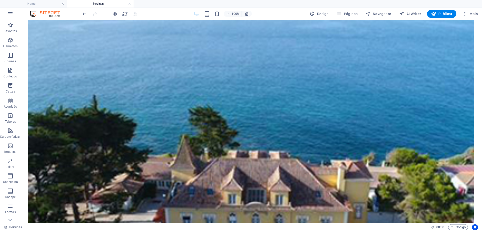
scroll to position [519, 0]
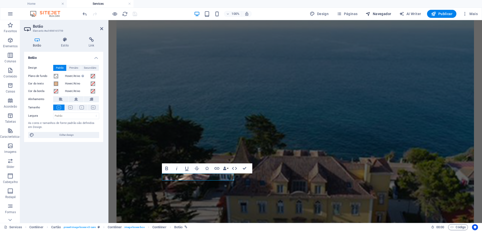
click at [378, 14] on span "Navegador" at bounding box center [379, 13] width 26 height 5
select select "16101856-en"
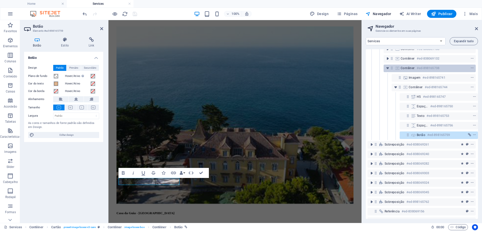
scroll to position [95, 1]
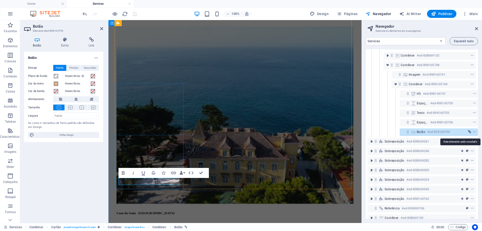
click at [469, 132] on icon "link" at bounding box center [469, 132] width 3 height 4
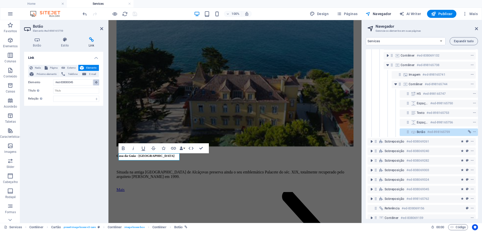
scroll to position [507, 0]
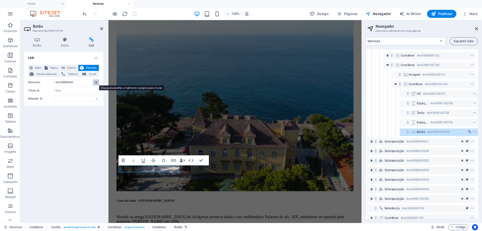
click at [96, 82] on icon at bounding box center [96, 82] width 2 height 3
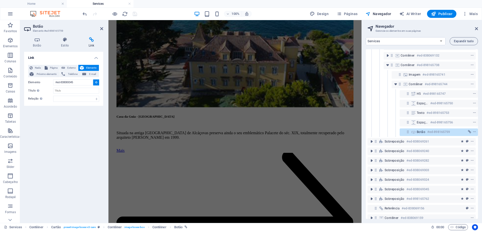
scroll to position [483, 0]
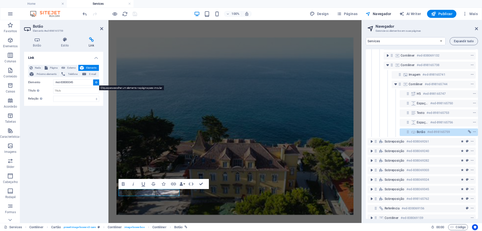
click at [96, 83] on icon at bounding box center [96, 82] width 2 height 3
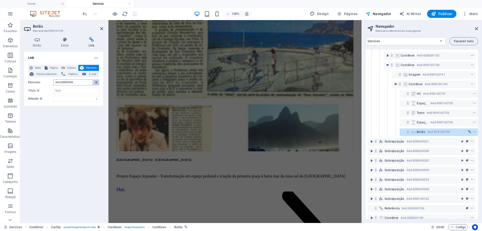
scroll to position [1701, 0]
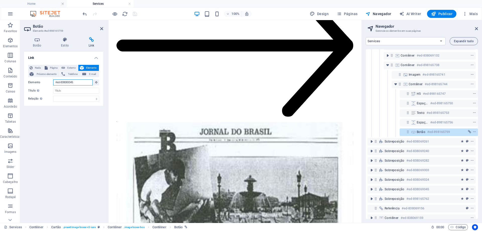
drag, startPoint x: 86, startPoint y: 82, endPoint x: 49, endPoint y: 79, distance: 37.3
click at [49, 79] on div "Elemento #ed-838069345" at bounding box center [63, 82] width 71 height 6
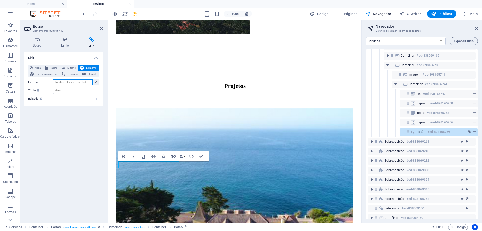
scroll to position [554, 0]
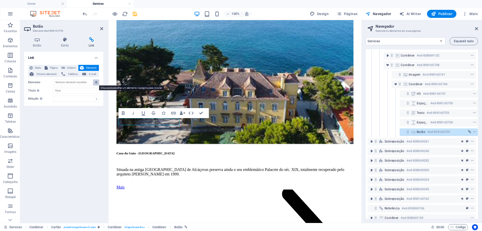
click at [95, 83] on icon at bounding box center [96, 82] width 2 height 3
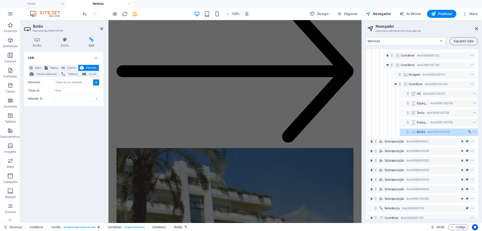
scroll to position [1810, 0]
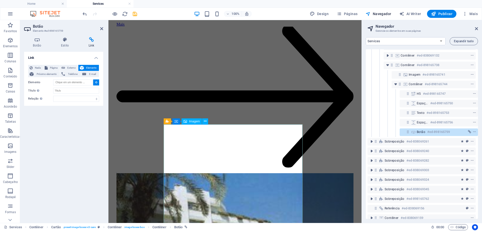
type input "#ed-898165768"
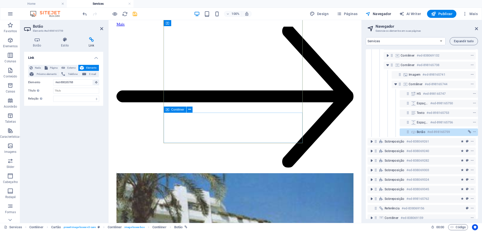
scroll to position [554, 0]
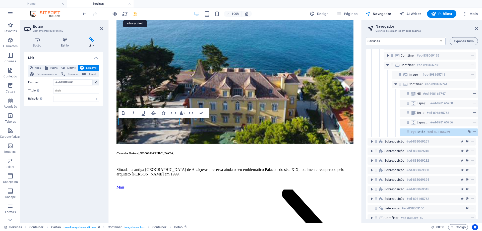
click at [135, 14] on icon "save" at bounding box center [135, 14] width 6 height 6
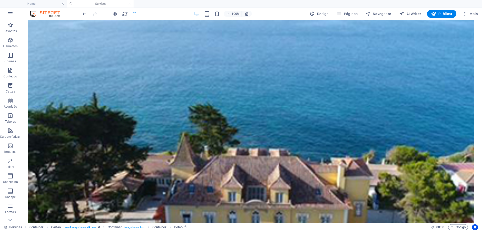
scroll to position [573, 0]
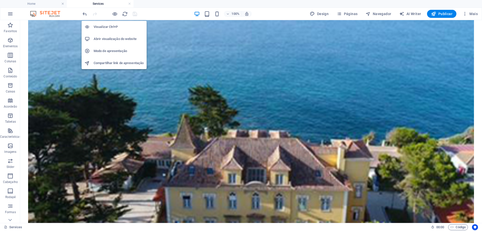
click at [112, 39] on h6 "Abrir visualização do website" at bounding box center [119, 39] width 50 height 6
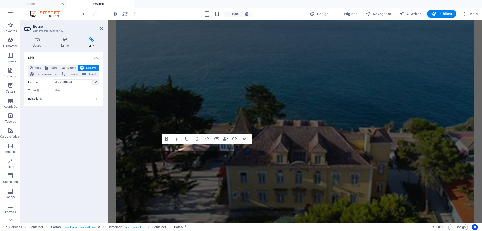
scroll to position [549, 0]
click at [90, 43] on h4 "Link" at bounding box center [92, 42] width 24 height 11
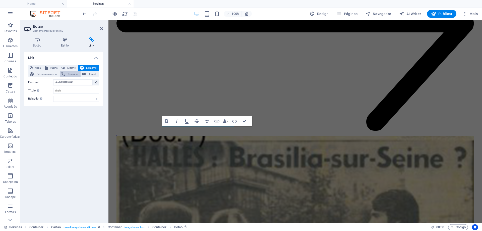
scroll to position [525, 0]
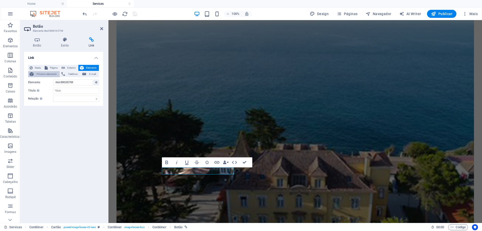
click at [43, 75] on span "Próximo elemento" at bounding box center [46, 74] width 23 height 6
click at [74, 88] on input "Título A descrição adicional do link não deve ser igual ao texto do link. O tít…" at bounding box center [76, 88] width 46 height 6
click at [96, 66] on span "Elemento" at bounding box center [91, 68] width 12 height 6
click at [97, 83] on icon at bounding box center [96, 82] width 2 height 3
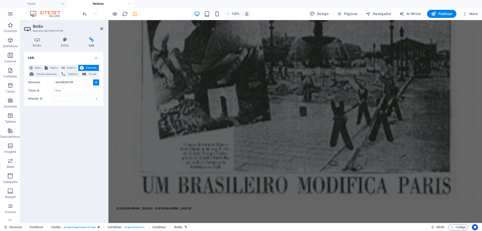
scroll to position [1707, 0]
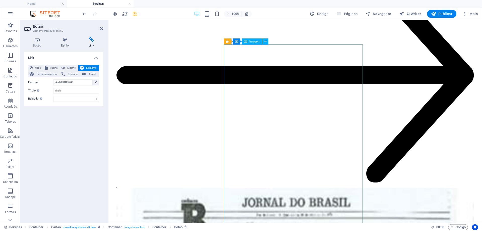
scroll to position [575, 0]
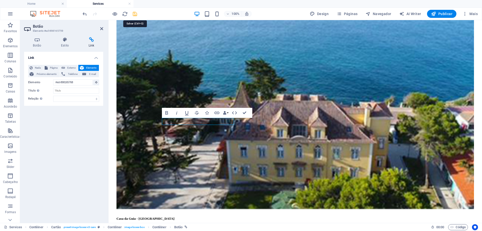
click at [135, 14] on icon "save" at bounding box center [135, 14] width 6 height 6
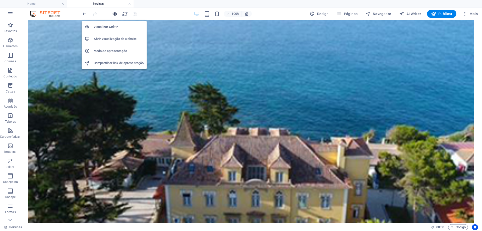
click at [115, 15] on icon "button" at bounding box center [115, 14] width 6 height 6
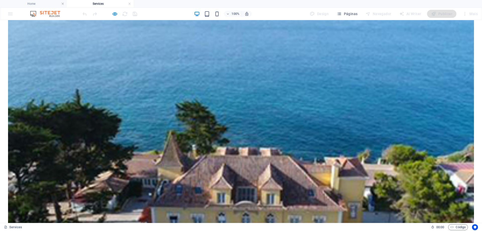
scroll to position [474, 0]
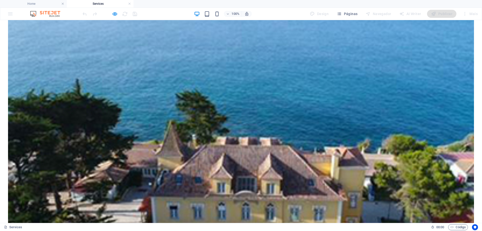
scroll to position [575, 0]
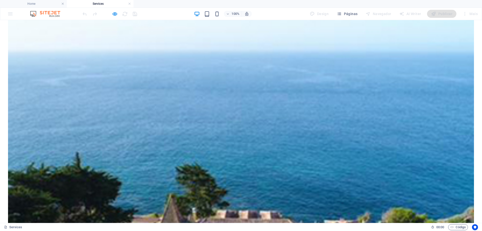
scroll to position [499, 0]
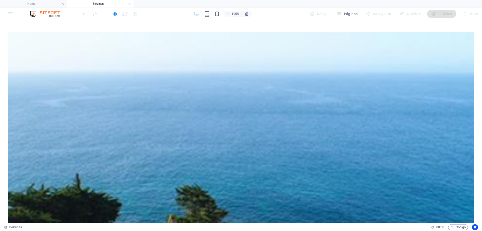
scroll to position [525, 0]
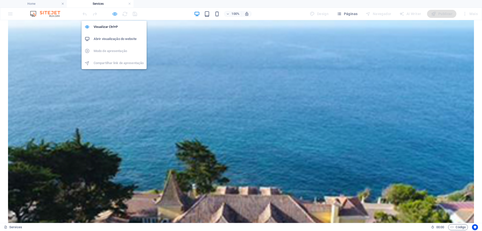
click at [114, 14] on icon "button" at bounding box center [115, 14] width 6 height 6
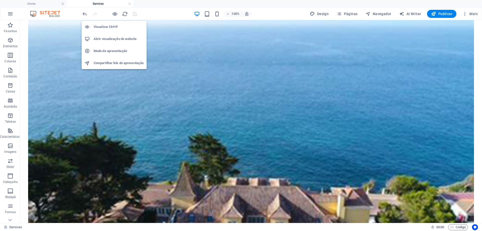
click at [116, 39] on h6 "Abrir visualização do website" at bounding box center [119, 39] width 50 height 6
